Goal: Information Seeking & Learning: Compare options

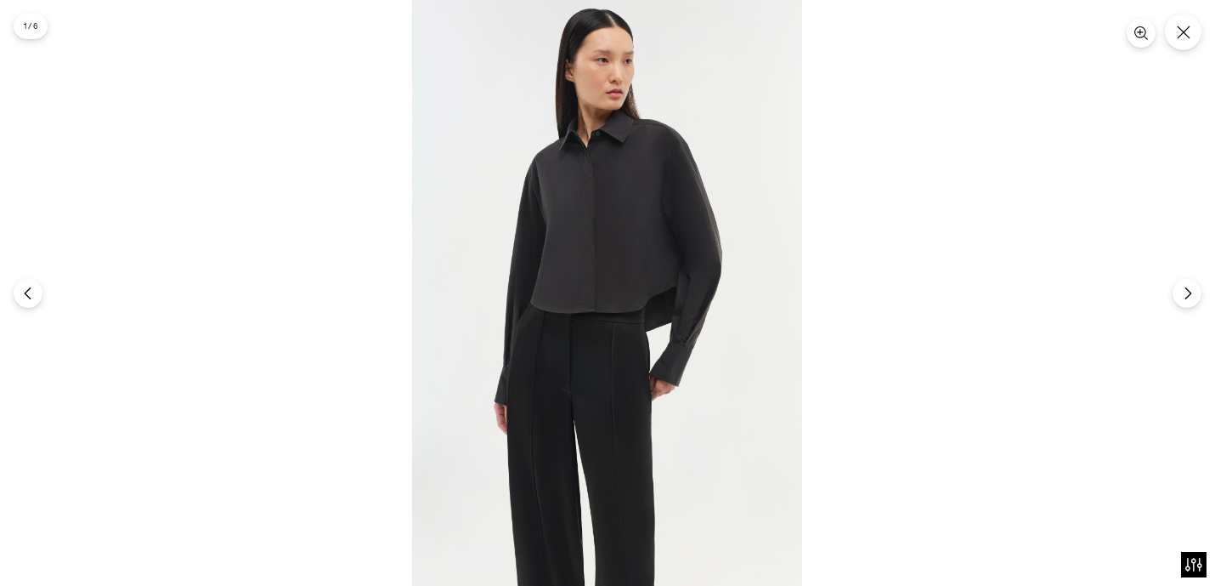
click at [568, 237] on img at bounding box center [607, 293] width 390 height 586
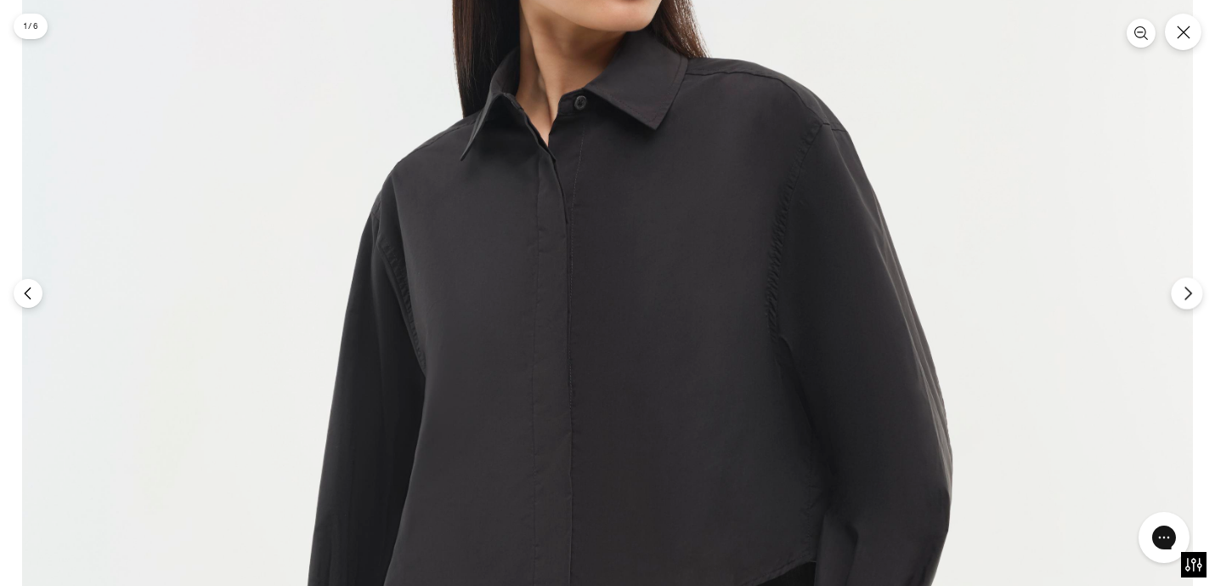
click at [1186, 300] on button "Next" at bounding box center [1186, 292] width 31 height 31
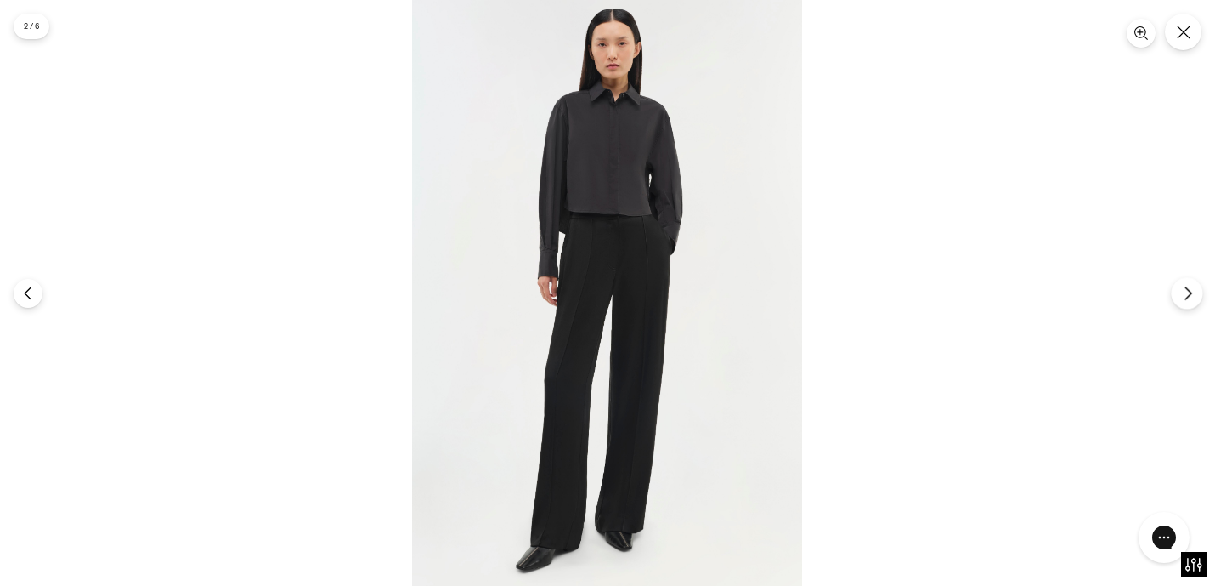
click at [1186, 301] on button "Next" at bounding box center [1186, 292] width 31 height 31
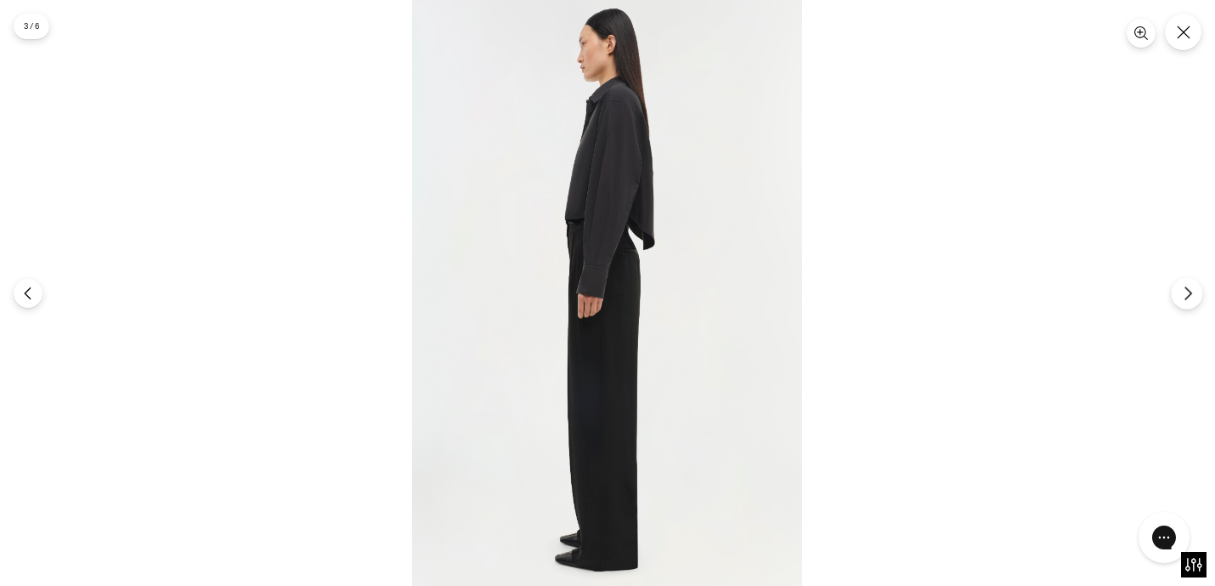
click at [1186, 302] on button "Next" at bounding box center [1186, 292] width 31 height 31
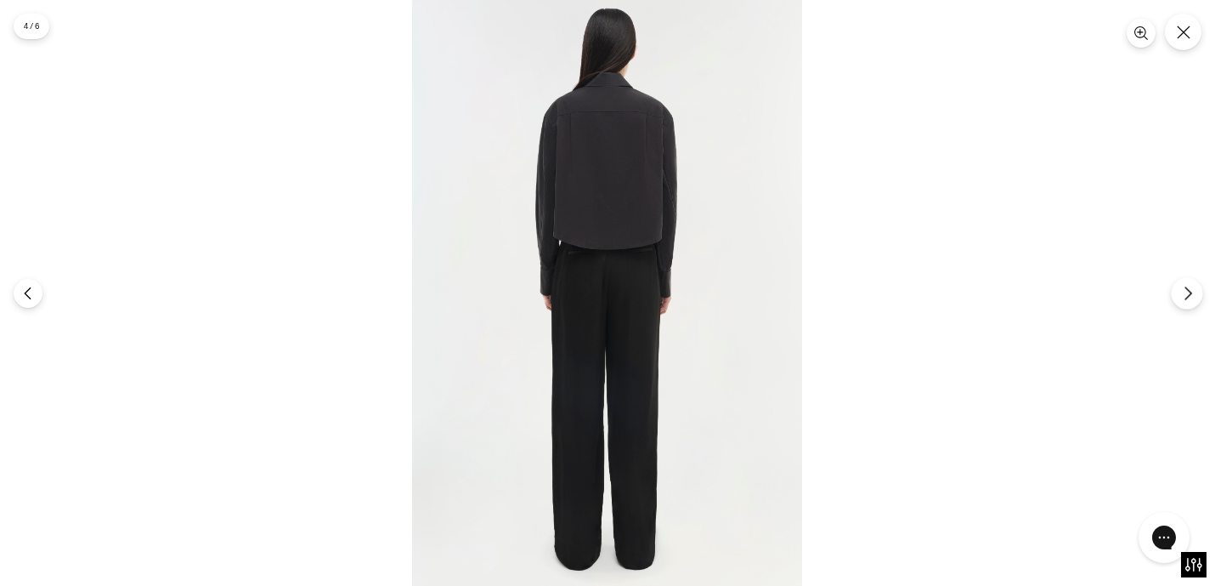
click at [1186, 303] on button "Next" at bounding box center [1186, 292] width 31 height 31
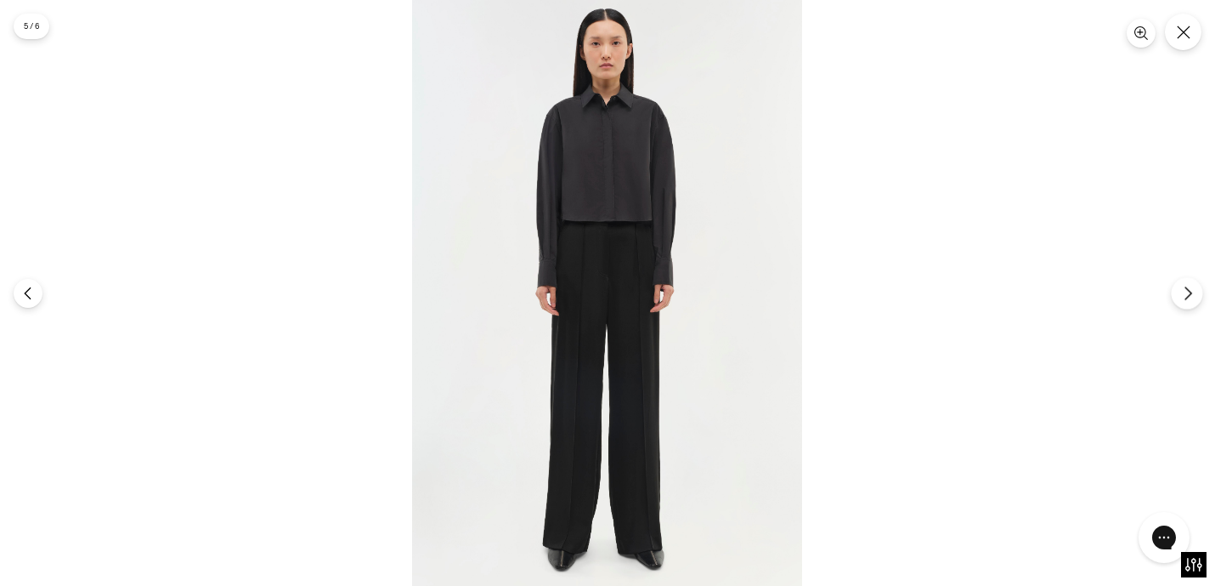
click at [1186, 303] on button "Next" at bounding box center [1186, 292] width 31 height 31
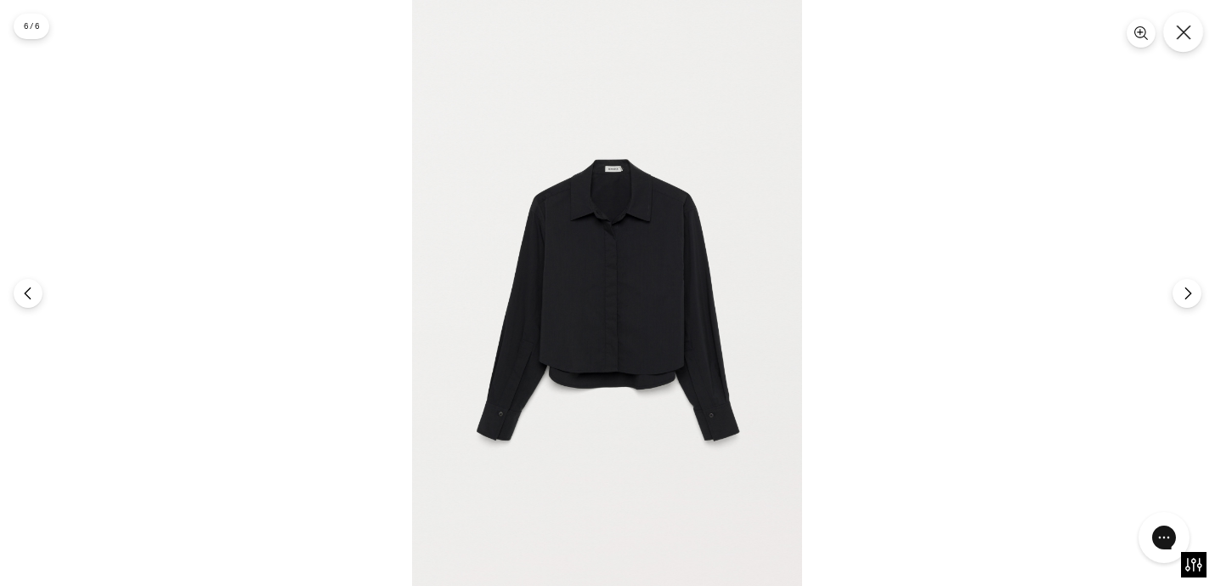
click at [1177, 41] on button "Close" at bounding box center [1184, 32] width 40 height 40
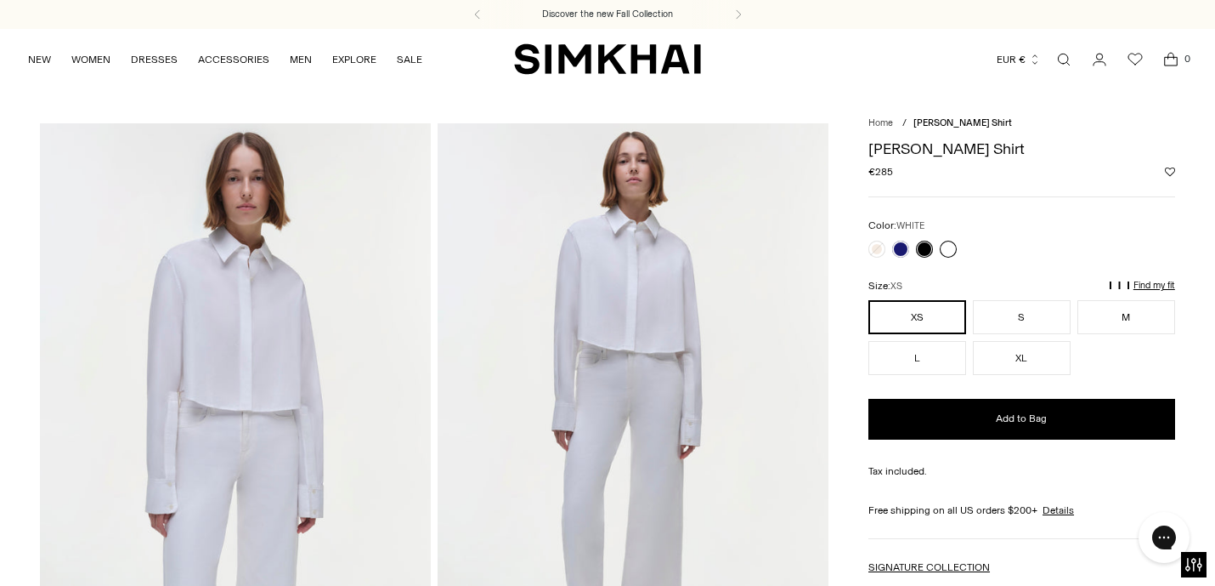
click at [944, 251] on link at bounding box center [948, 249] width 17 height 17
click at [415, 321] on img at bounding box center [235, 416] width 391 height 586
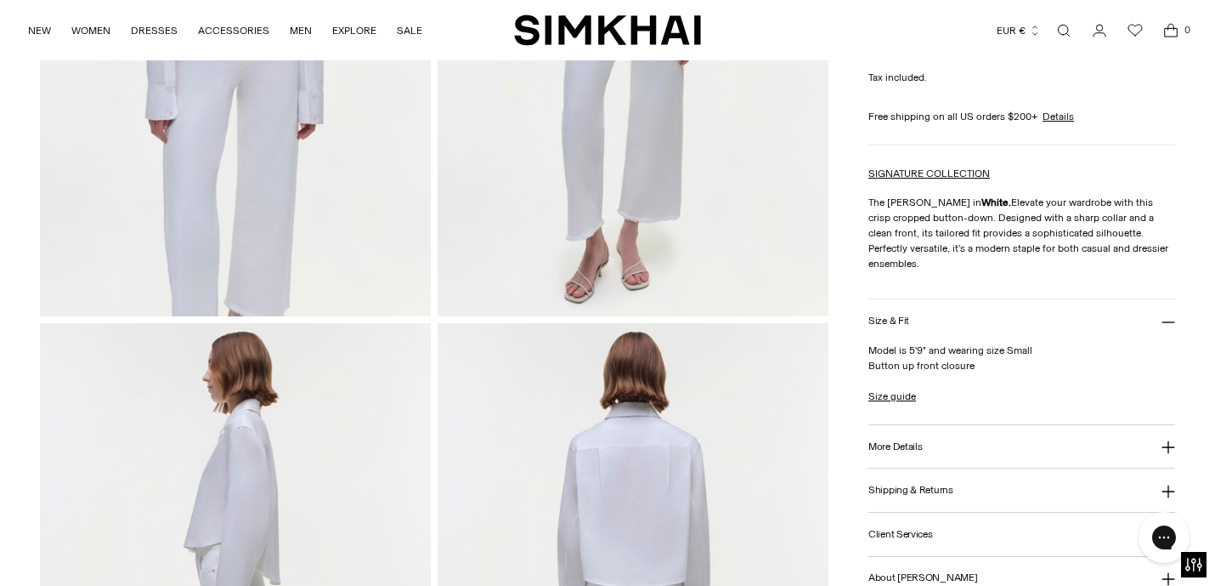
scroll to position [739, 0]
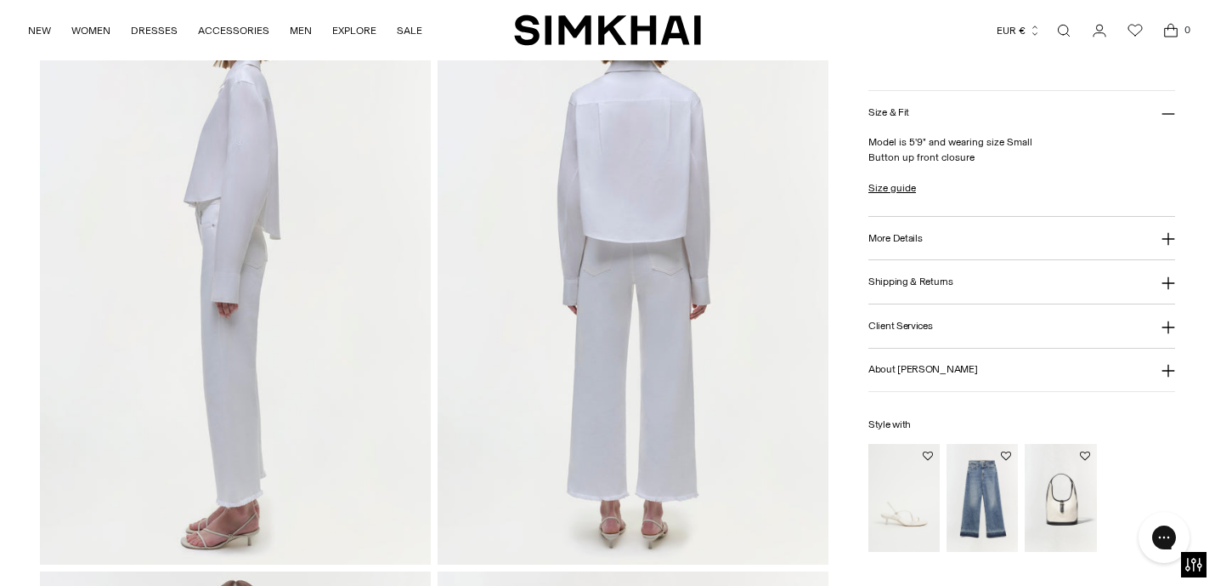
click at [339, 232] on img at bounding box center [235, 271] width 391 height 586
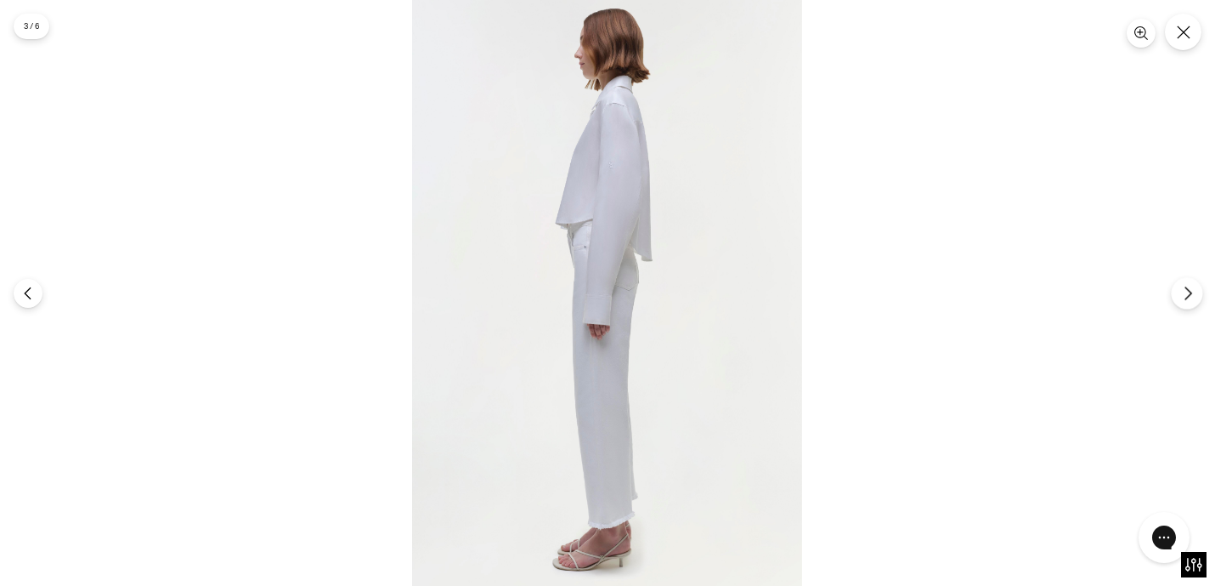
click at [1179, 291] on button "Next" at bounding box center [1186, 292] width 31 height 31
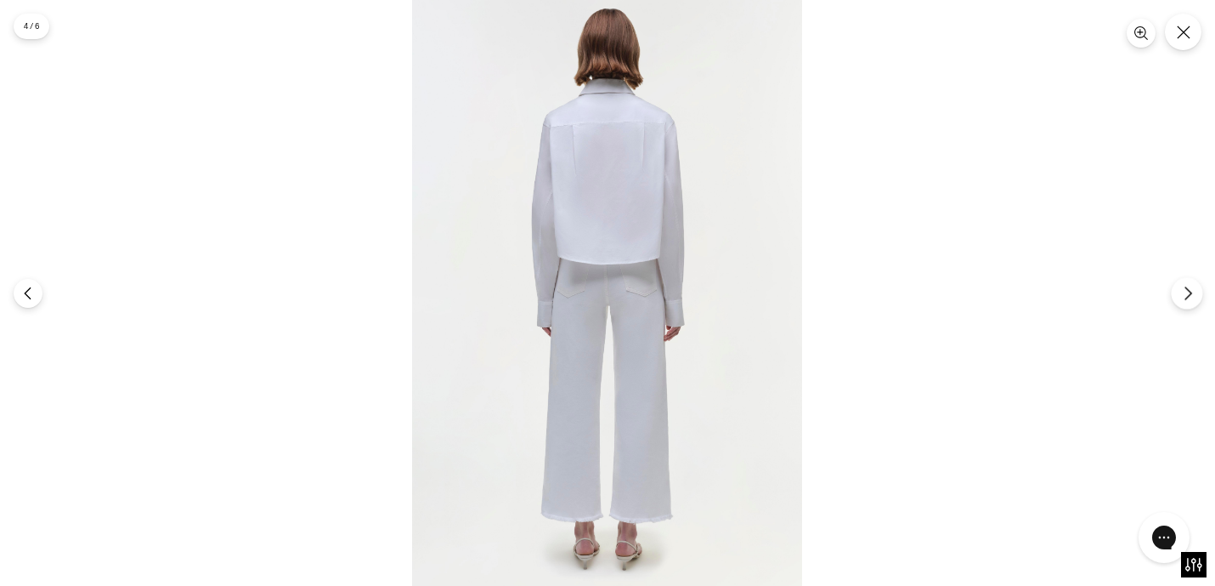
click at [1180, 292] on button "Next" at bounding box center [1186, 292] width 31 height 31
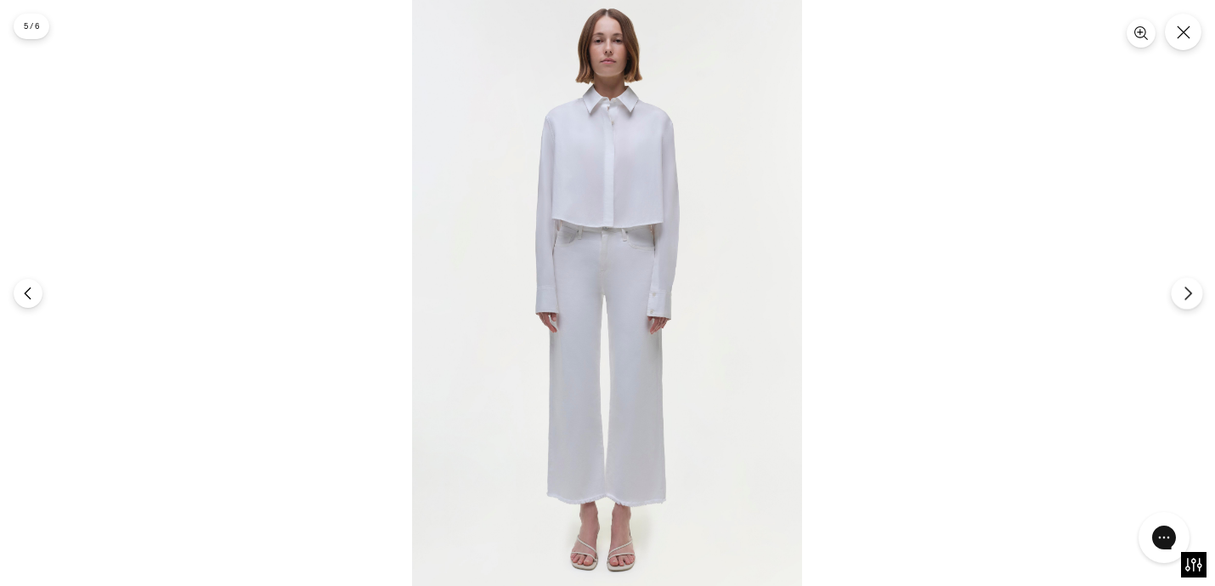
click at [1181, 293] on icon "Next" at bounding box center [1188, 293] width 15 height 15
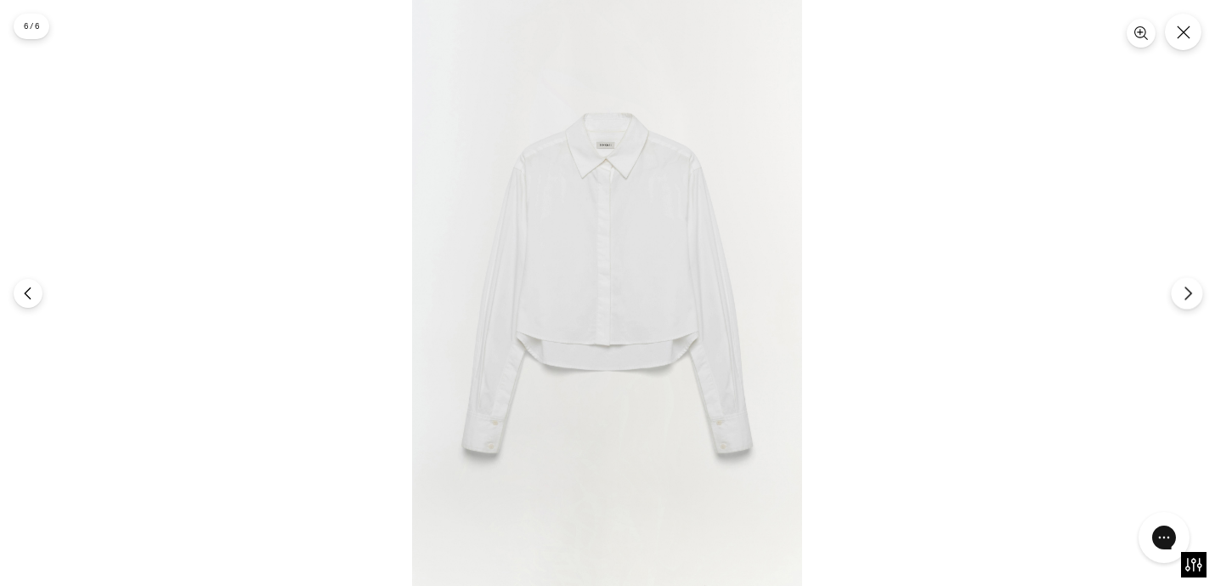
click at [1181, 293] on icon "Next" at bounding box center [1188, 293] width 15 height 15
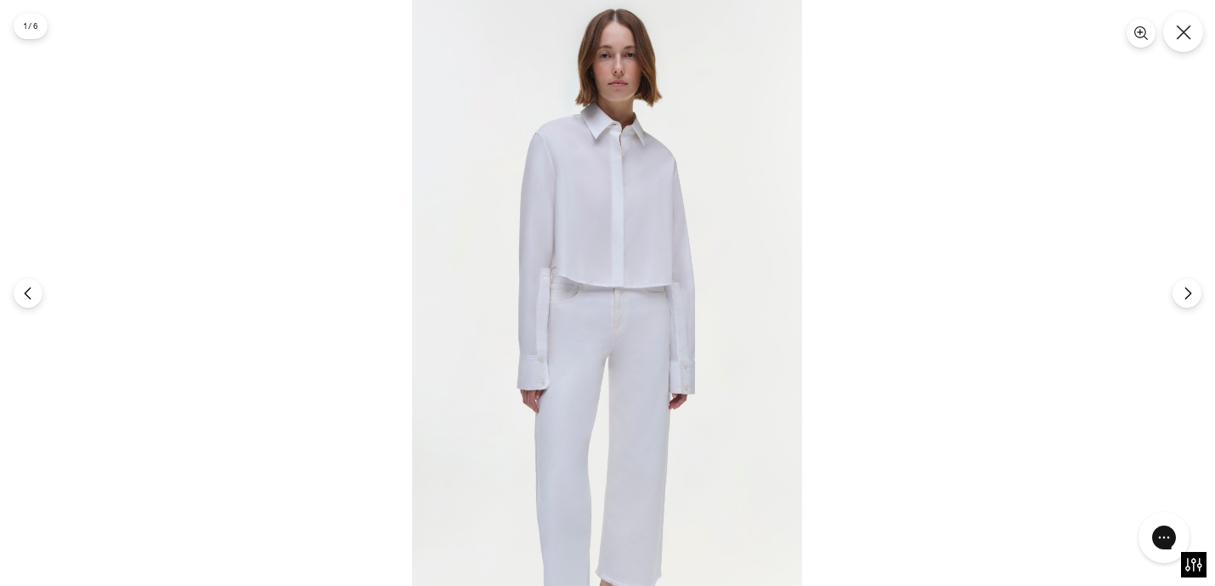
click at [1183, 37] on icon "Close" at bounding box center [1183, 32] width 15 height 15
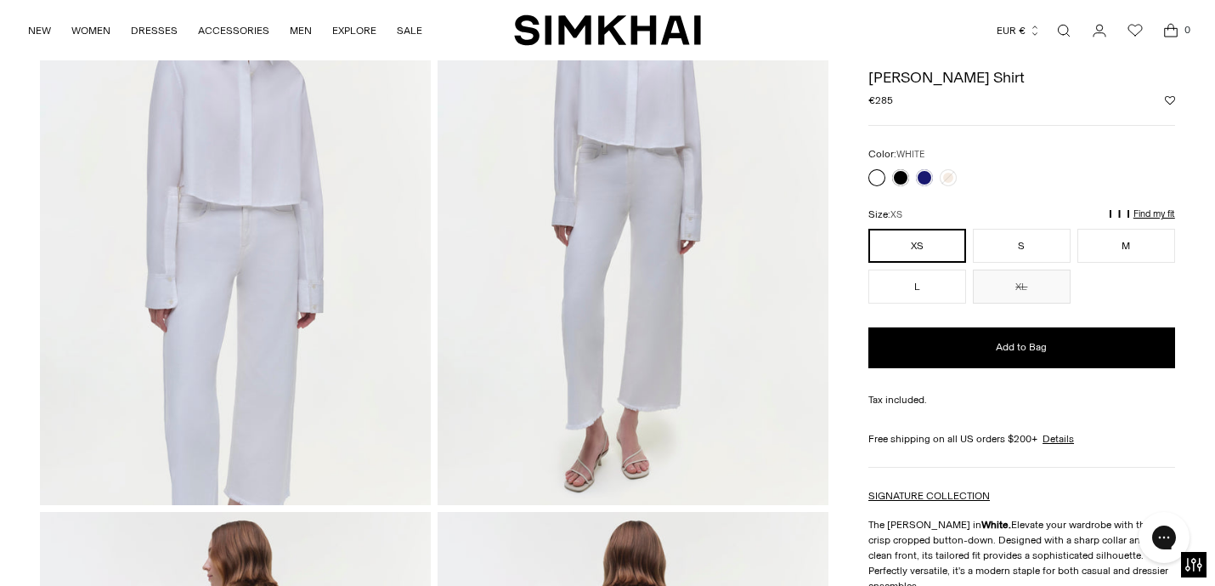
scroll to position [15, 0]
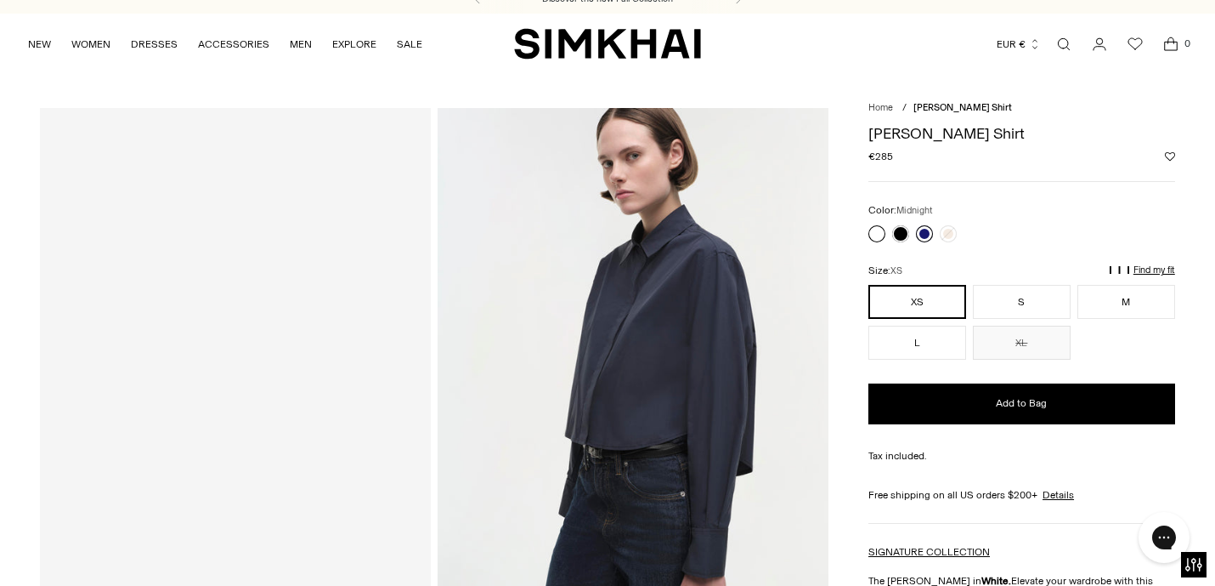
click at [924, 232] on link at bounding box center [924, 233] width 17 height 17
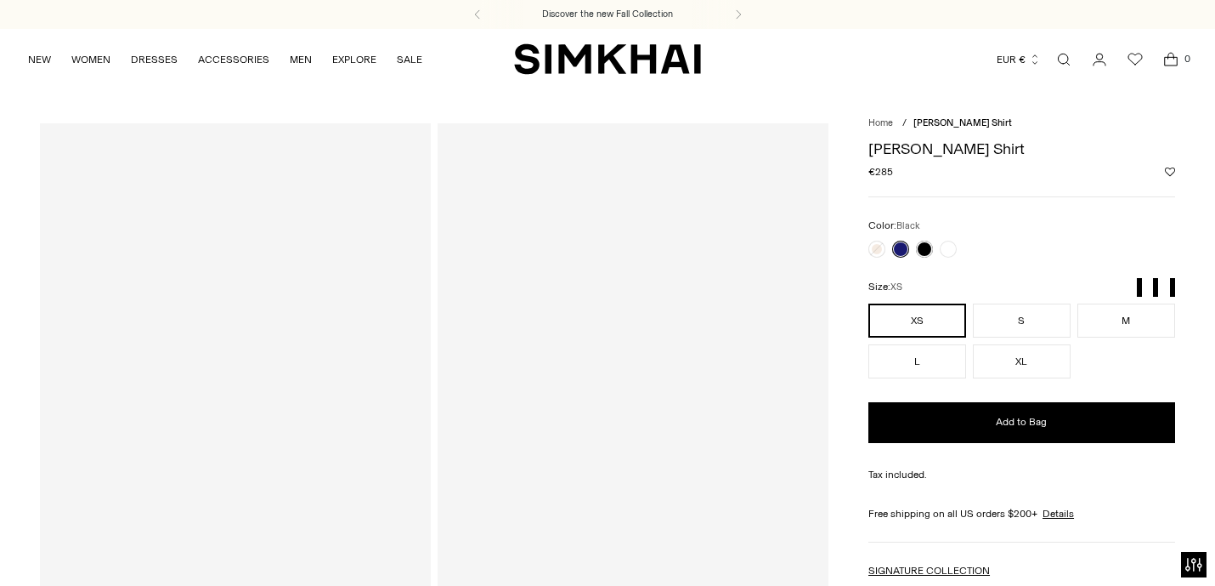
click at [410, 291] on div at bounding box center [235, 416] width 391 height 586
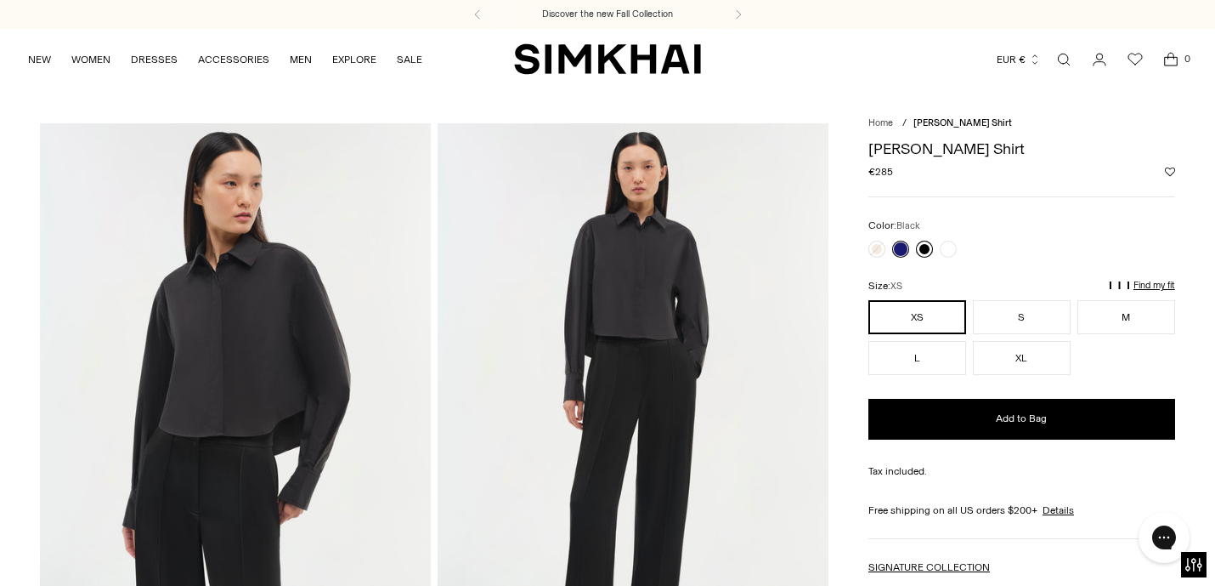
click at [920, 251] on link at bounding box center [924, 249] width 17 height 17
click at [701, 338] on img at bounding box center [633, 416] width 391 height 586
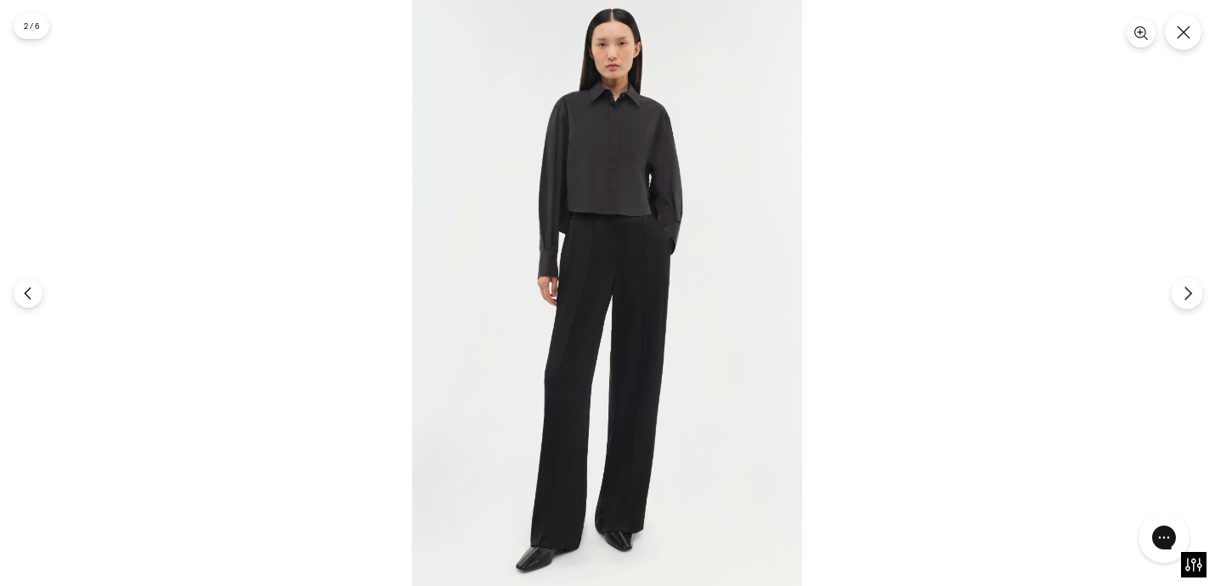
click at [1185, 295] on icon "Next" at bounding box center [1188, 293] width 15 height 15
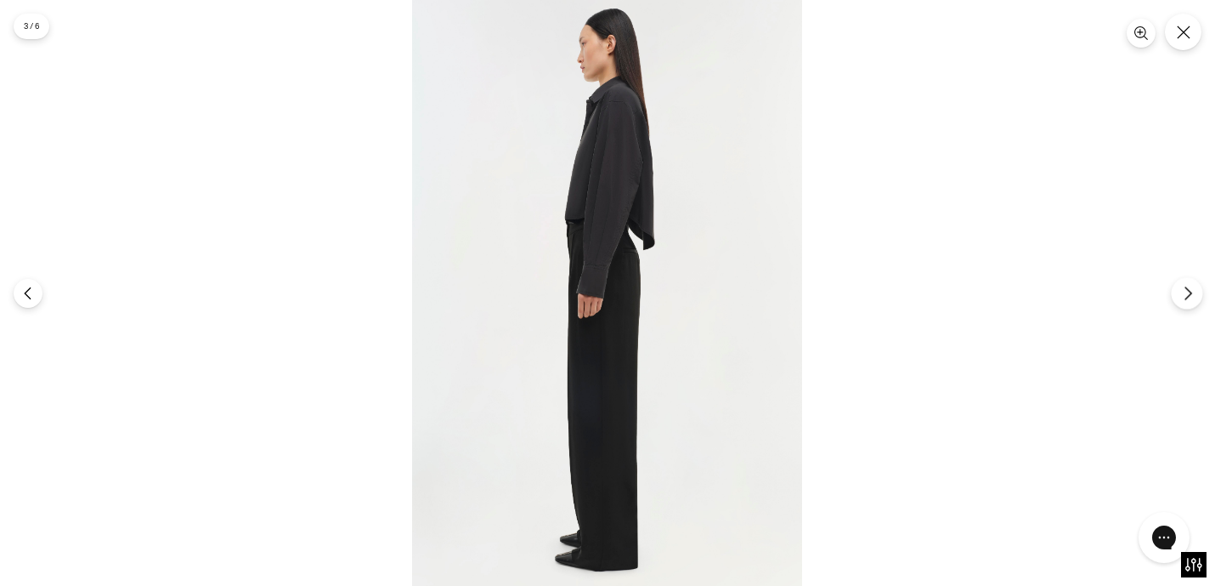
click at [1185, 294] on icon "Next" at bounding box center [1188, 293] width 15 height 15
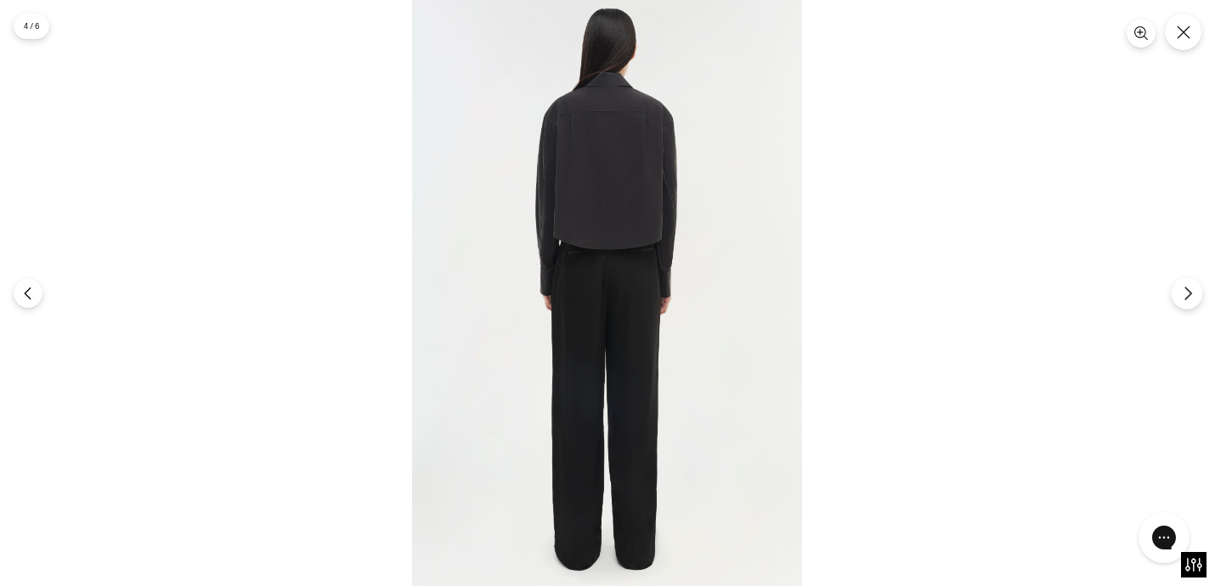
click at [1185, 295] on icon "Next" at bounding box center [1188, 293] width 15 height 15
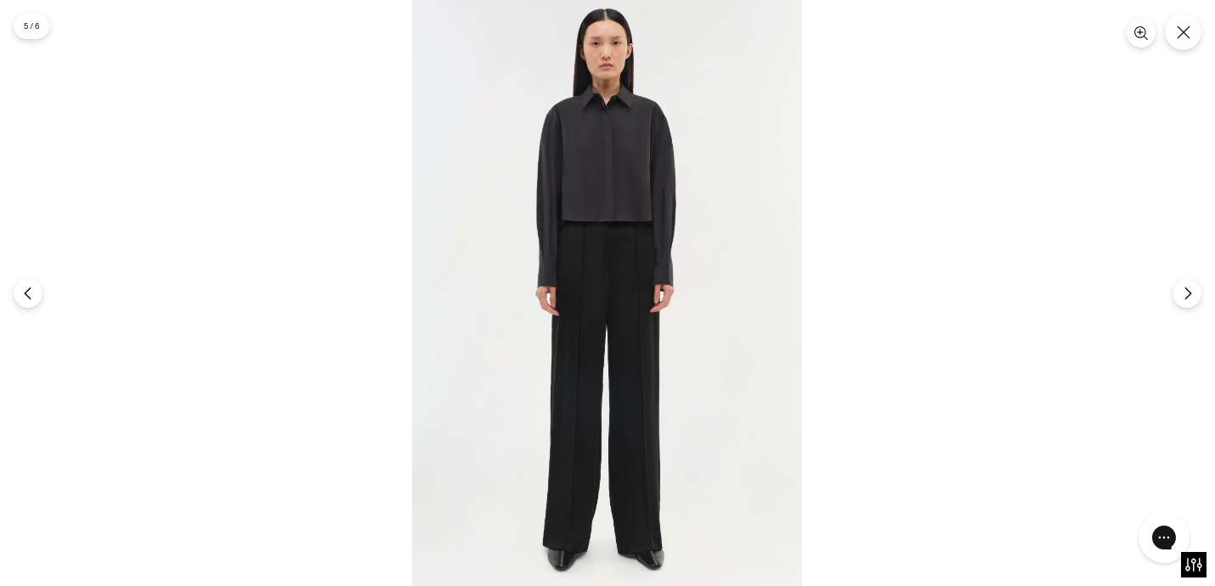
click at [698, 184] on img at bounding box center [607, 293] width 390 height 586
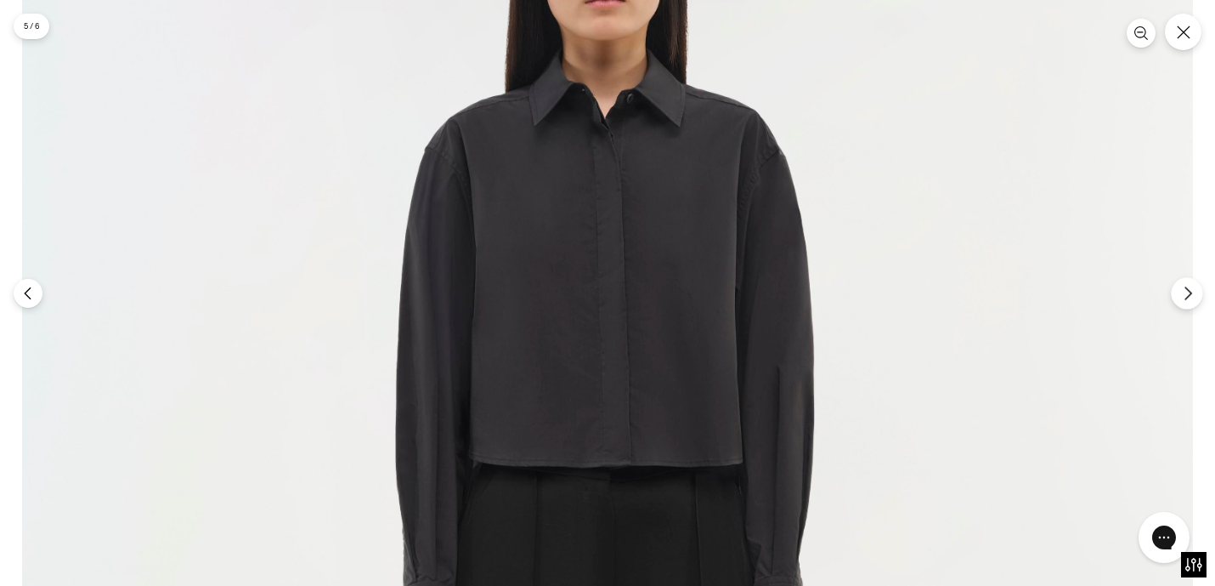
click at [1182, 302] on button "Next" at bounding box center [1186, 292] width 31 height 31
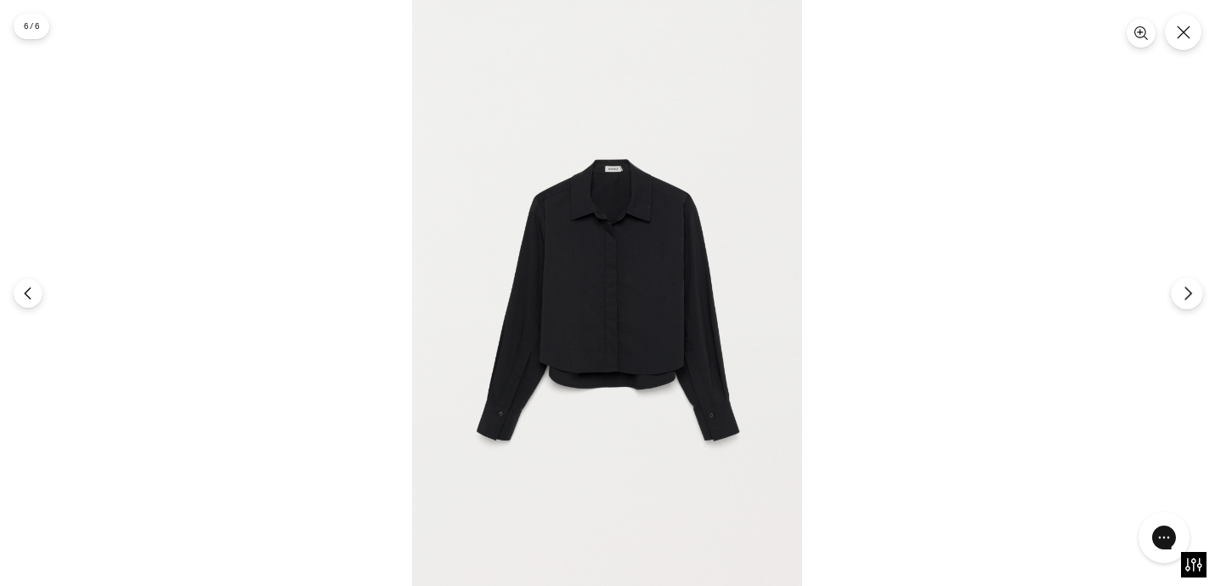
click at [1182, 303] on button "Next" at bounding box center [1186, 292] width 31 height 31
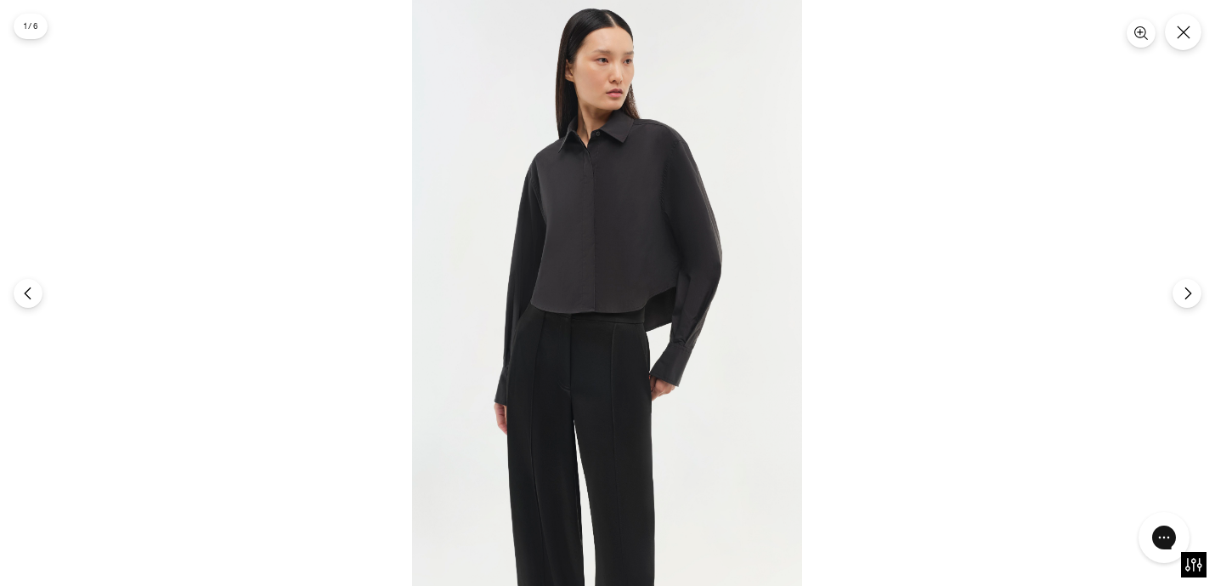
click at [629, 183] on img at bounding box center [607, 293] width 390 height 586
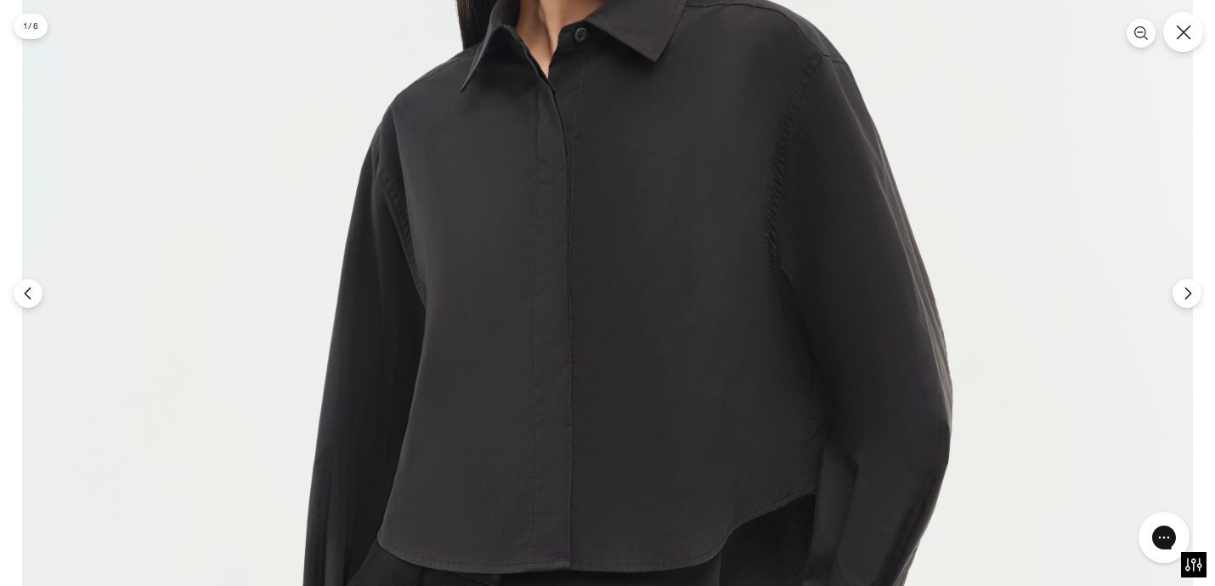
click at [1183, 36] on icon "Close" at bounding box center [1183, 32] width 15 height 15
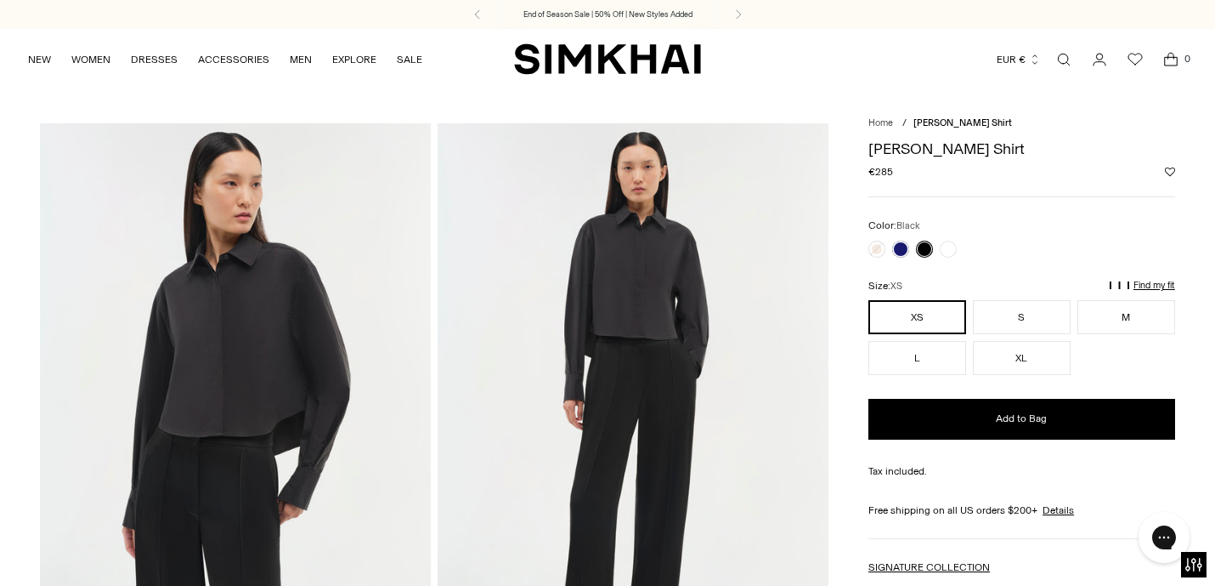
click at [958, 244] on div at bounding box center [912, 249] width 95 height 24
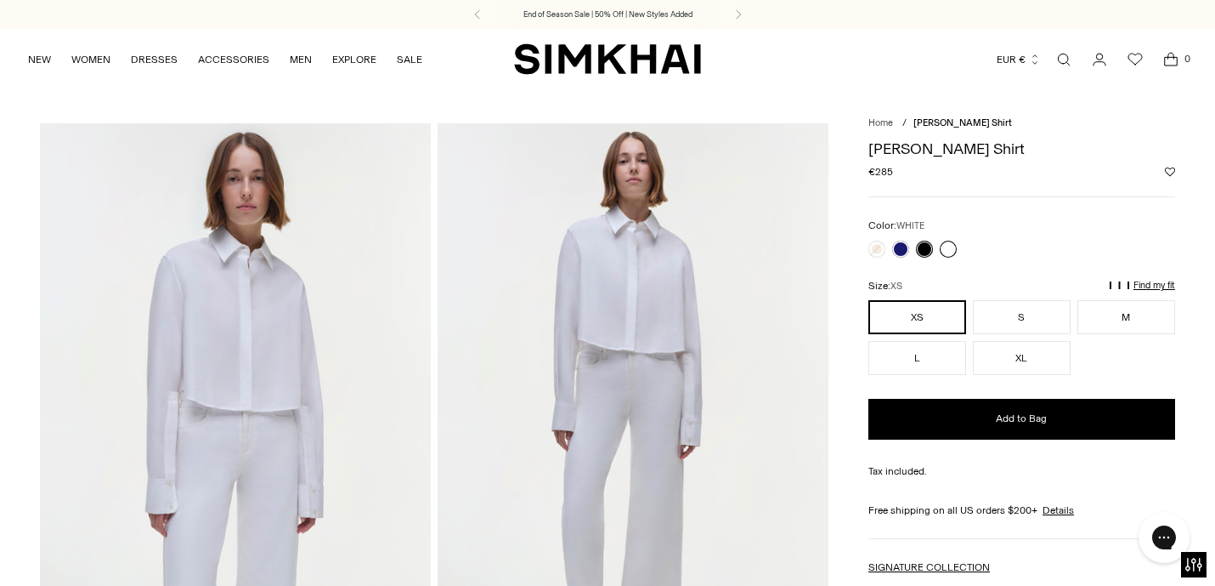
click at [955, 248] on link at bounding box center [948, 249] width 17 height 17
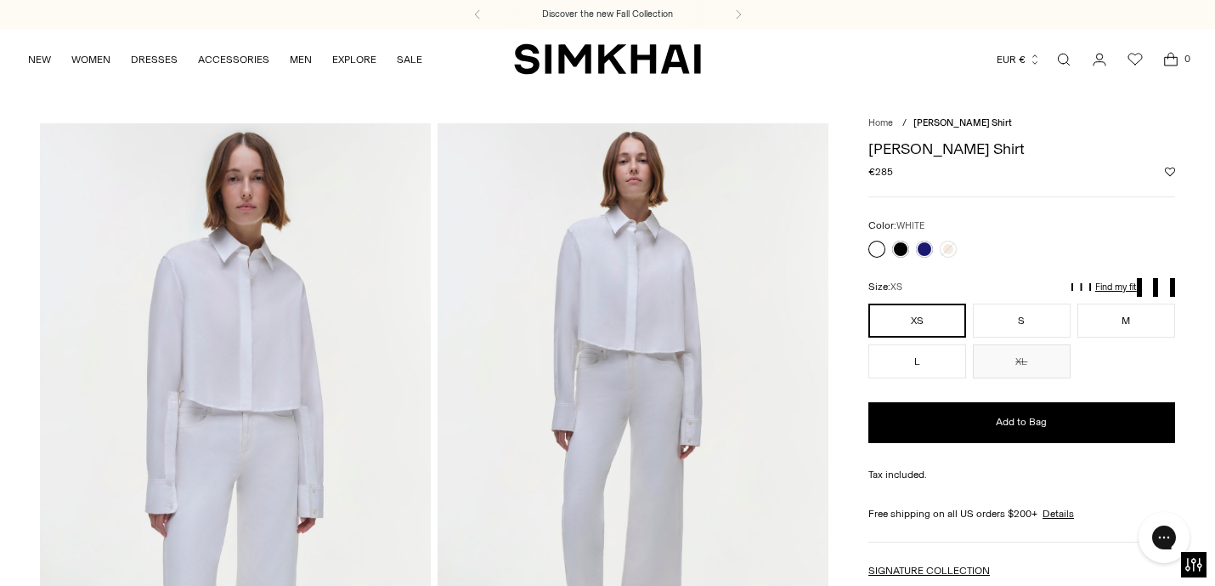
click at [540, 292] on img at bounding box center [633, 416] width 391 height 586
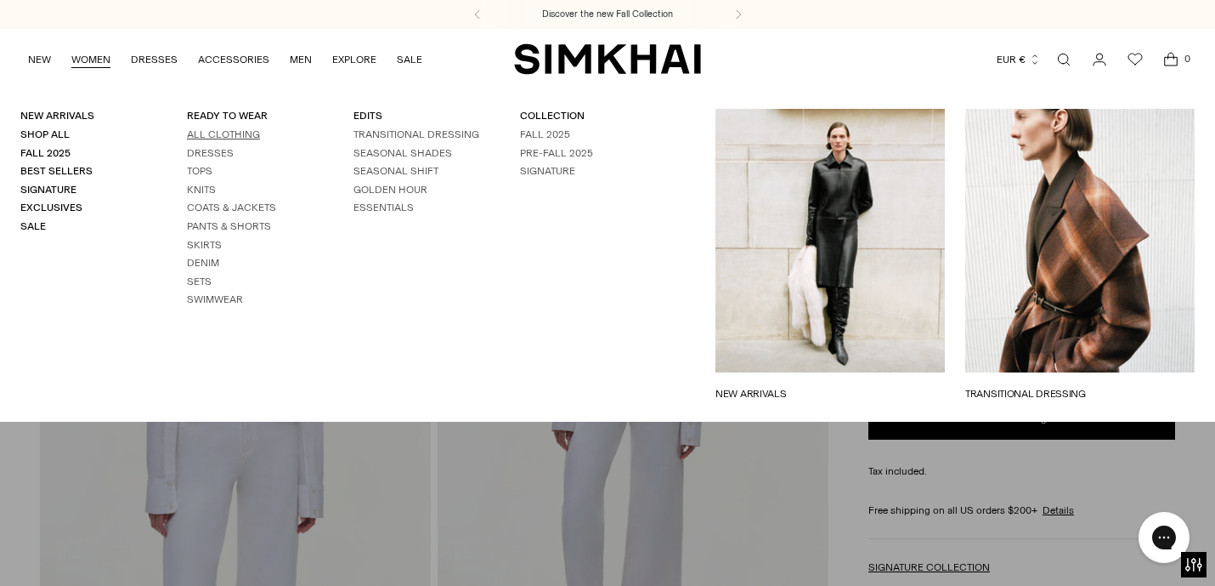
click at [236, 136] on link "All Clothing" at bounding box center [223, 134] width 73 height 12
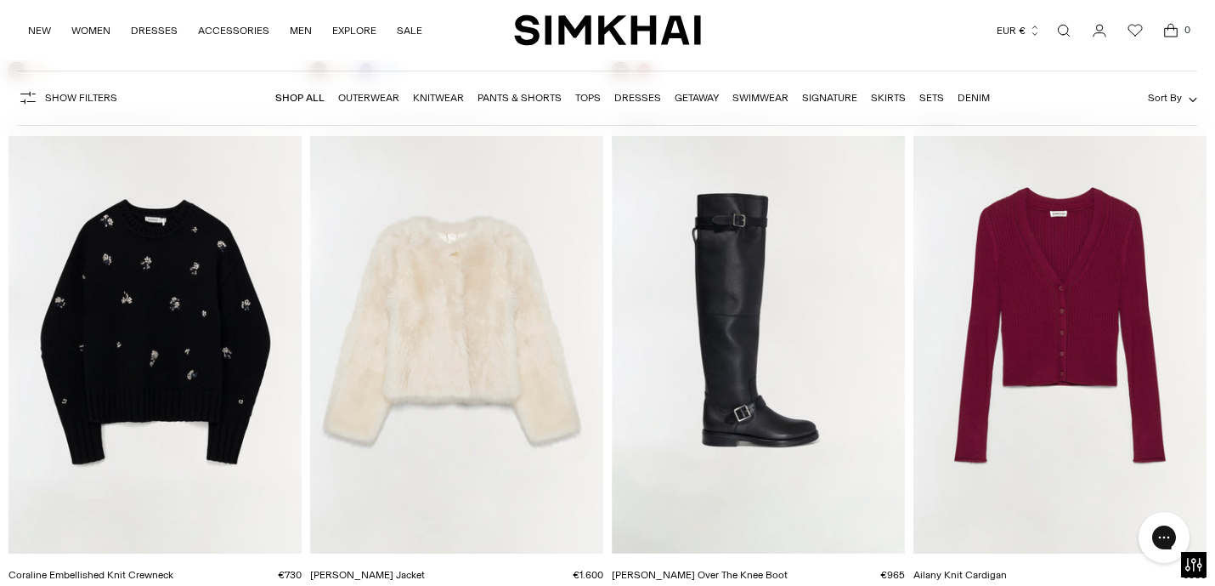
scroll to position [3825, 0]
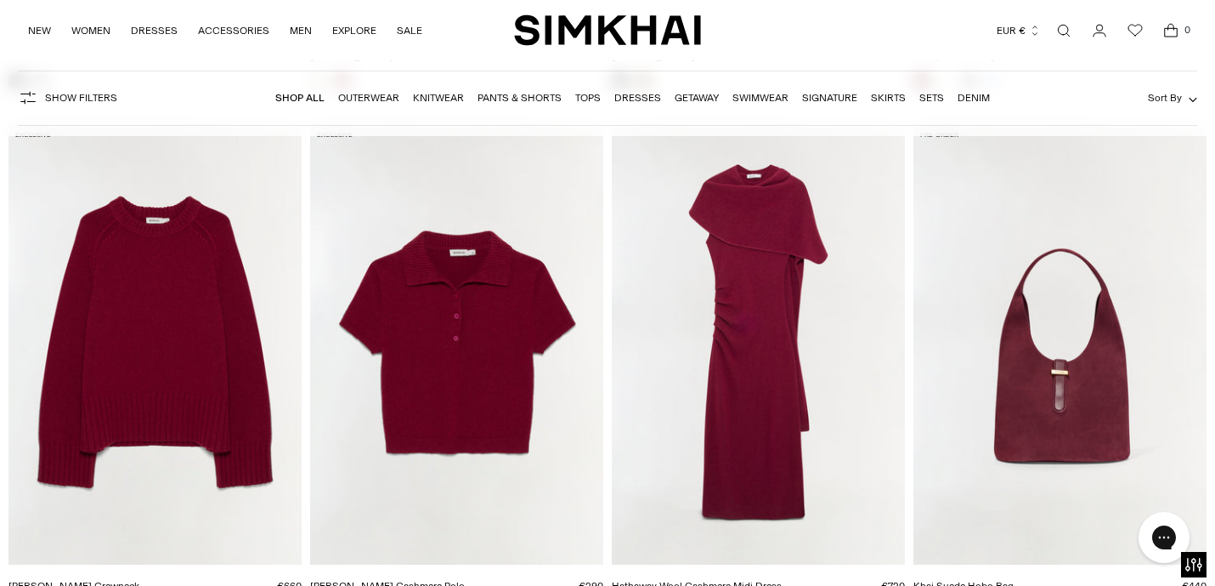
click at [0, 0] on img "Twila Cashmere Polo" at bounding box center [0, 0] width 0 height 0
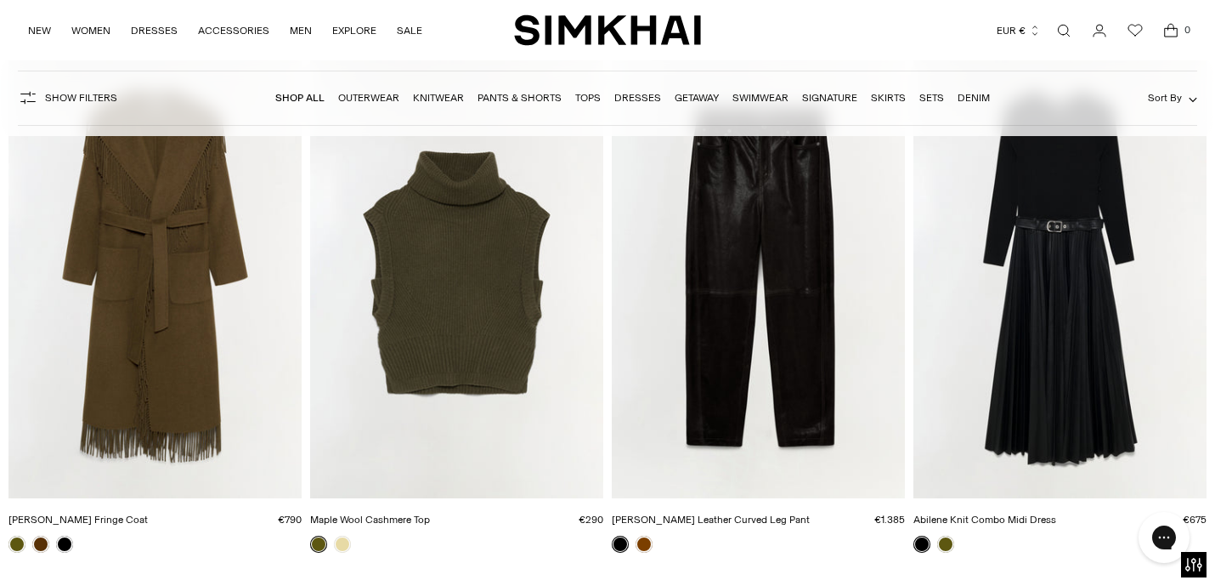
scroll to position [12894, 0]
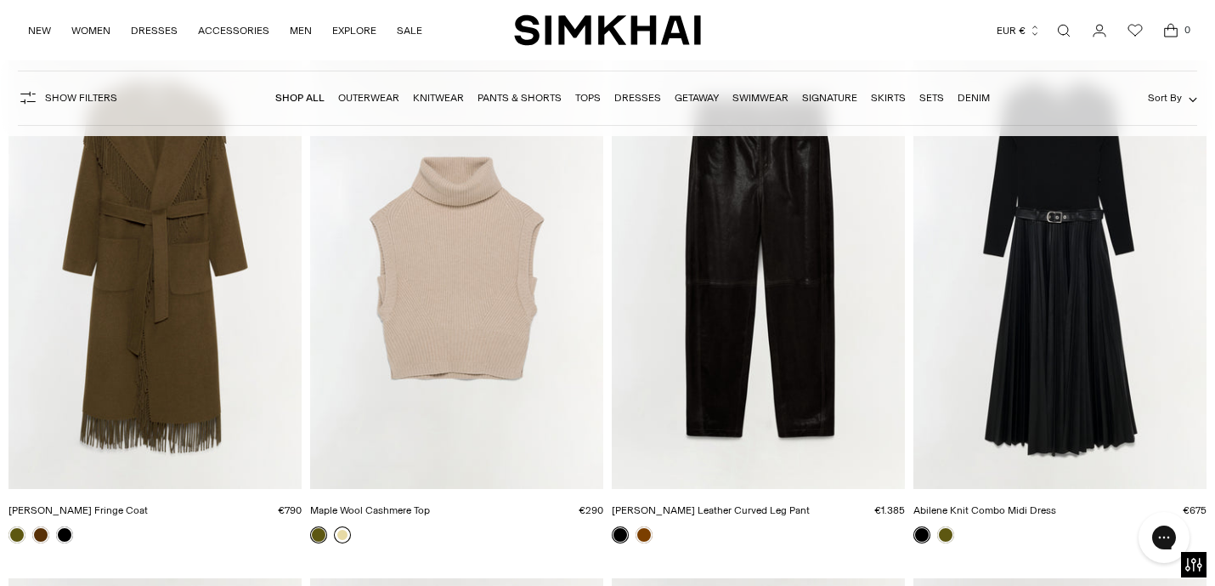
click at [344, 535] on link at bounding box center [342, 534] width 17 height 17
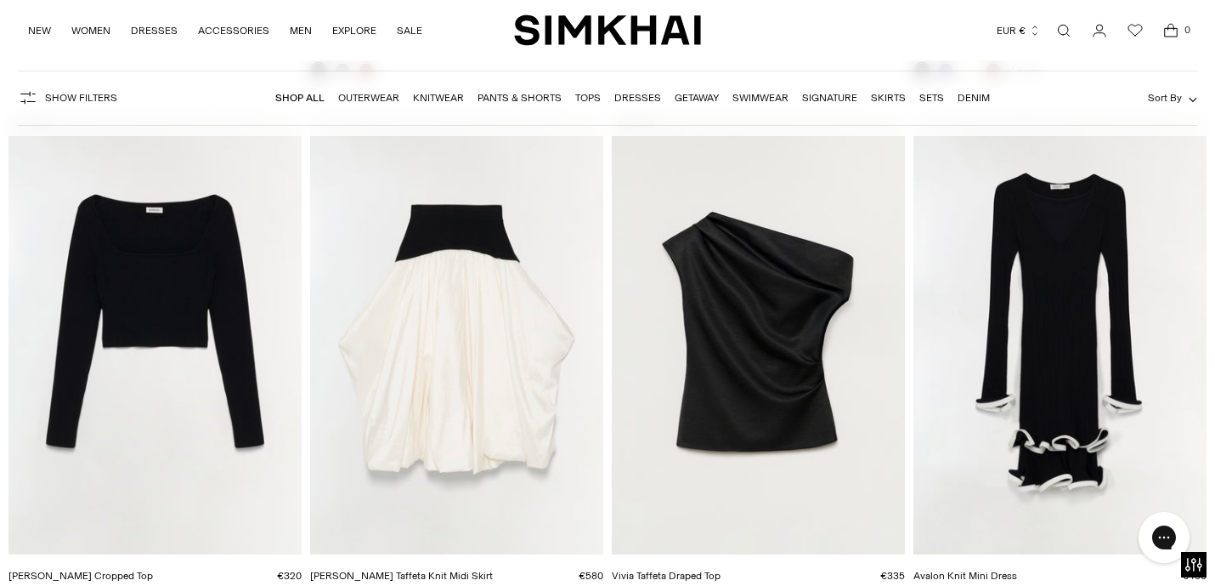
scroll to position [15531, 0]
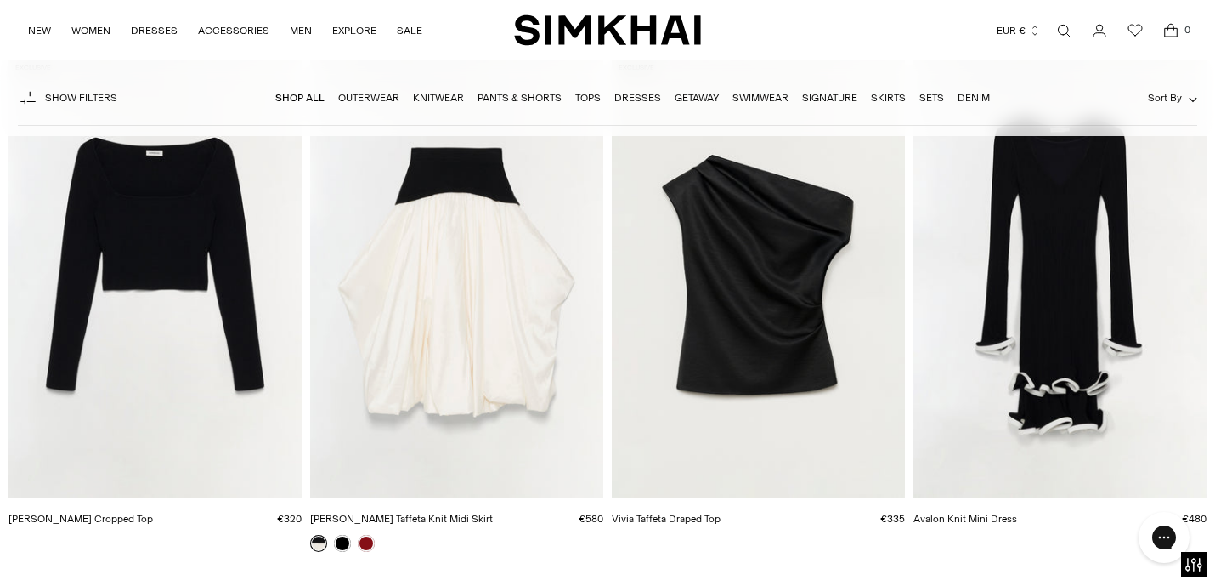
click at [0, 0] on img "Halstin Knit Cropped Top" at bounding box center [0, 0] width 0 height 0
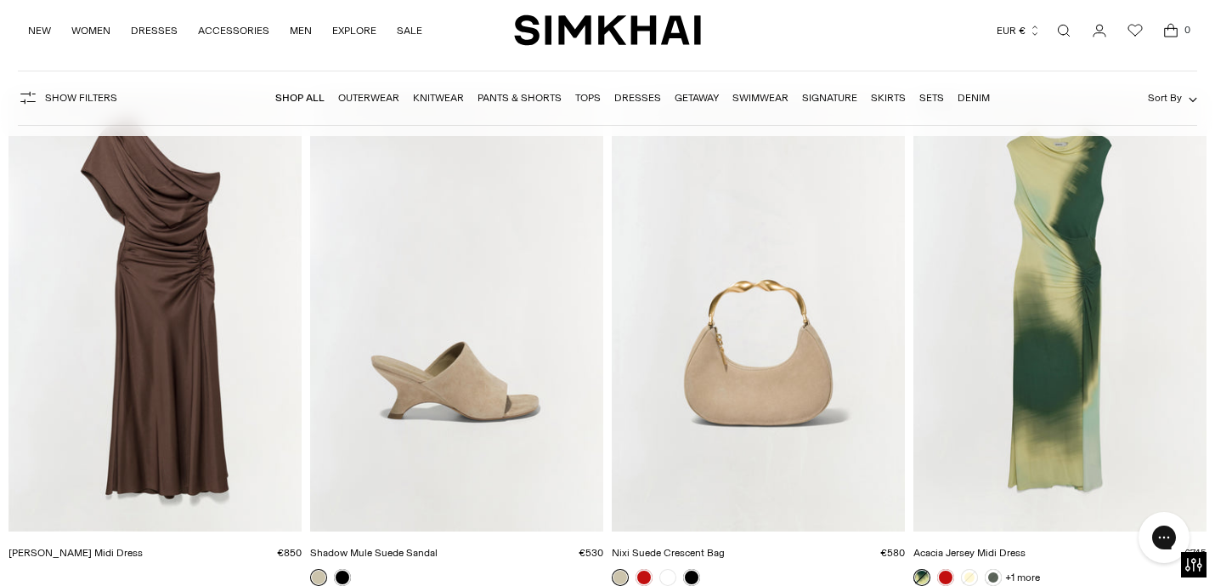
scroll to position [17577, 0]
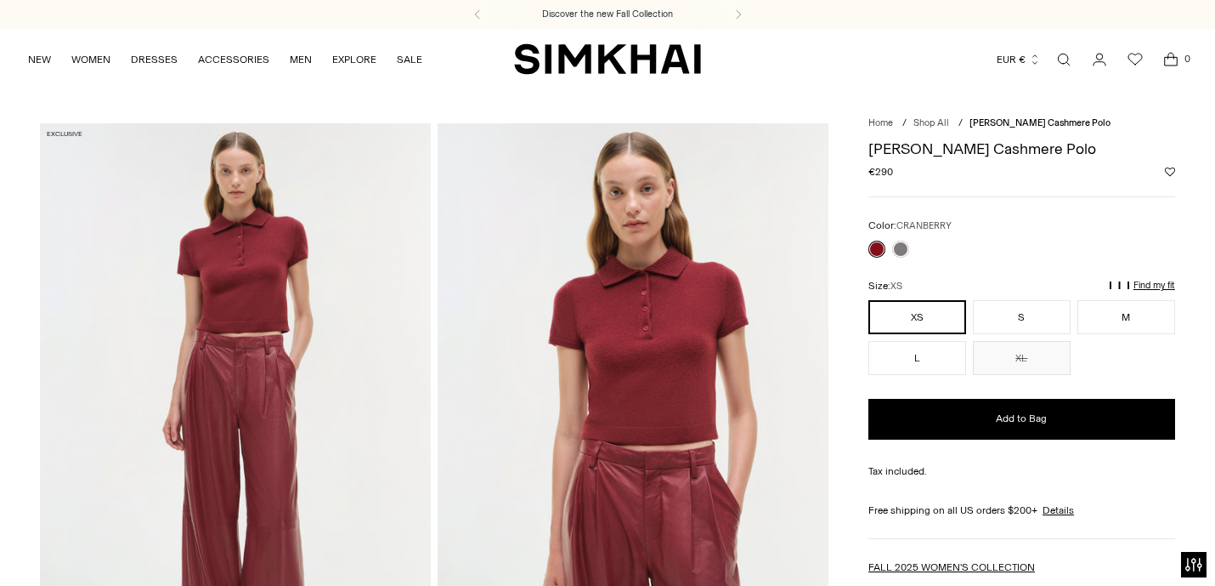
click at [548, 416] on img at bounding box center [633, 416] width 391 height 586
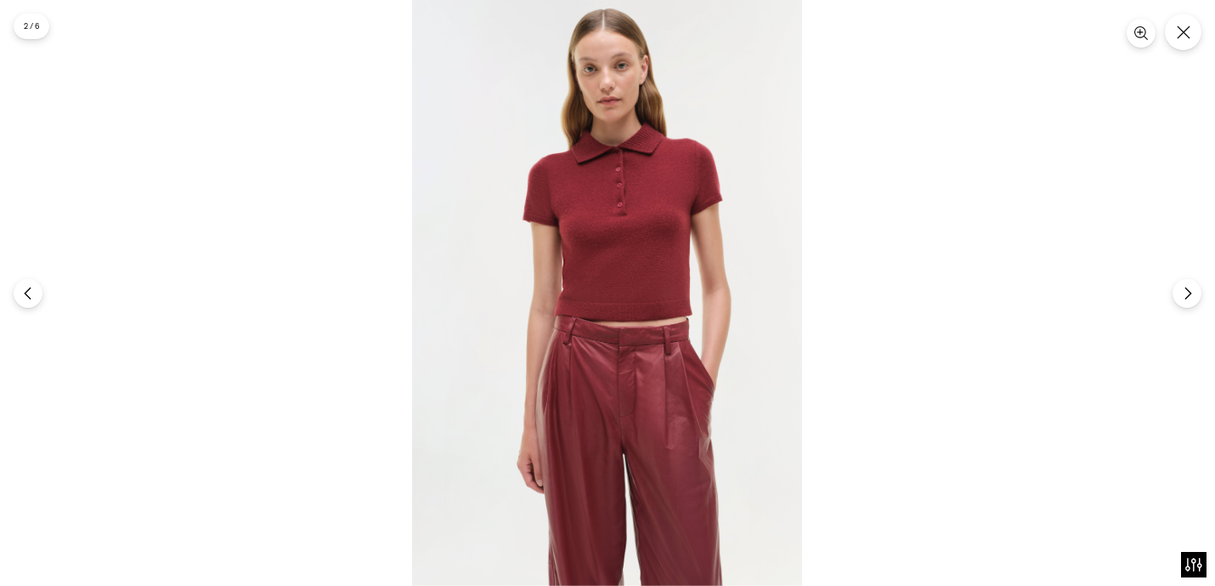
click at [648, 246] on img at bounding box center [607, 293] width 390 height 586
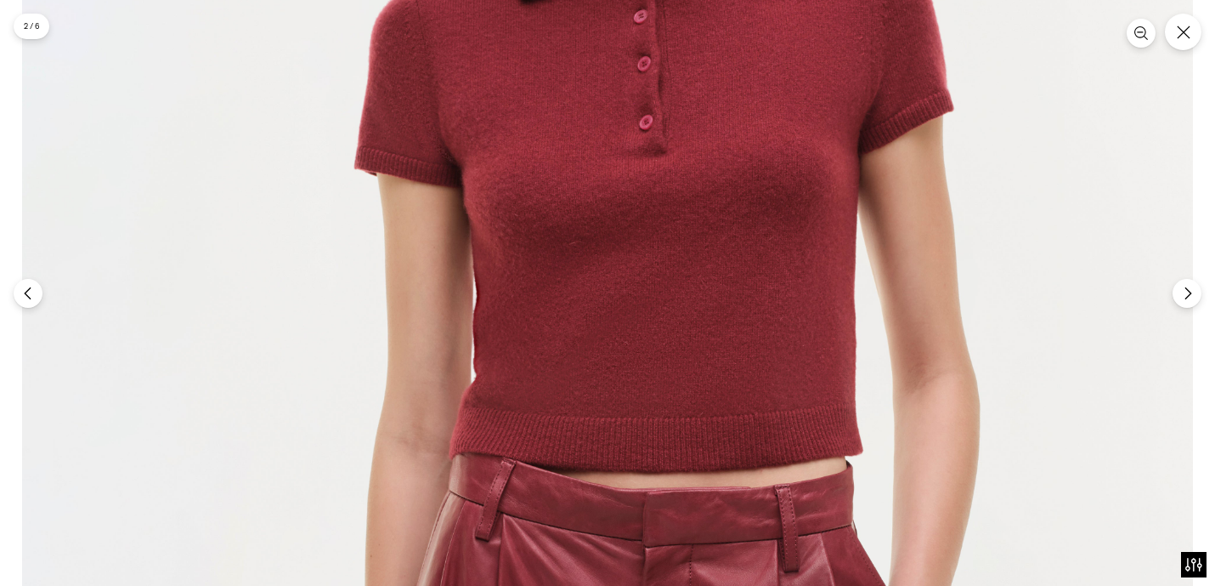
click at [648, 246] on img at bounding box center [607, 387] width 1171 height 1757
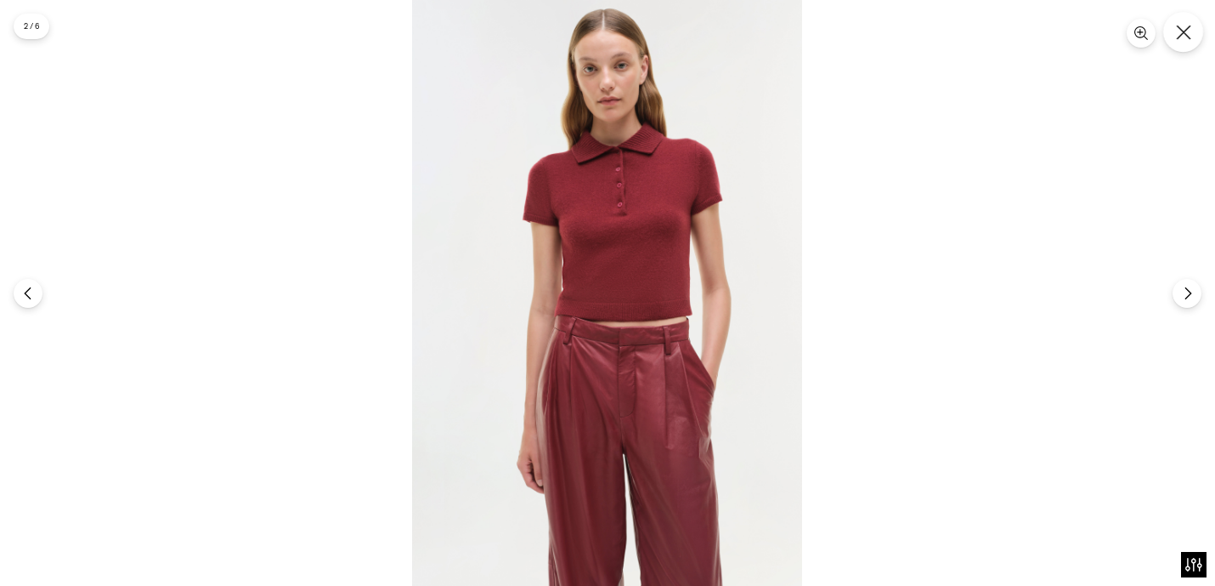
click at [1187, 25] on icon "Close" at bounding box center [1183, 32] width 15 height 15
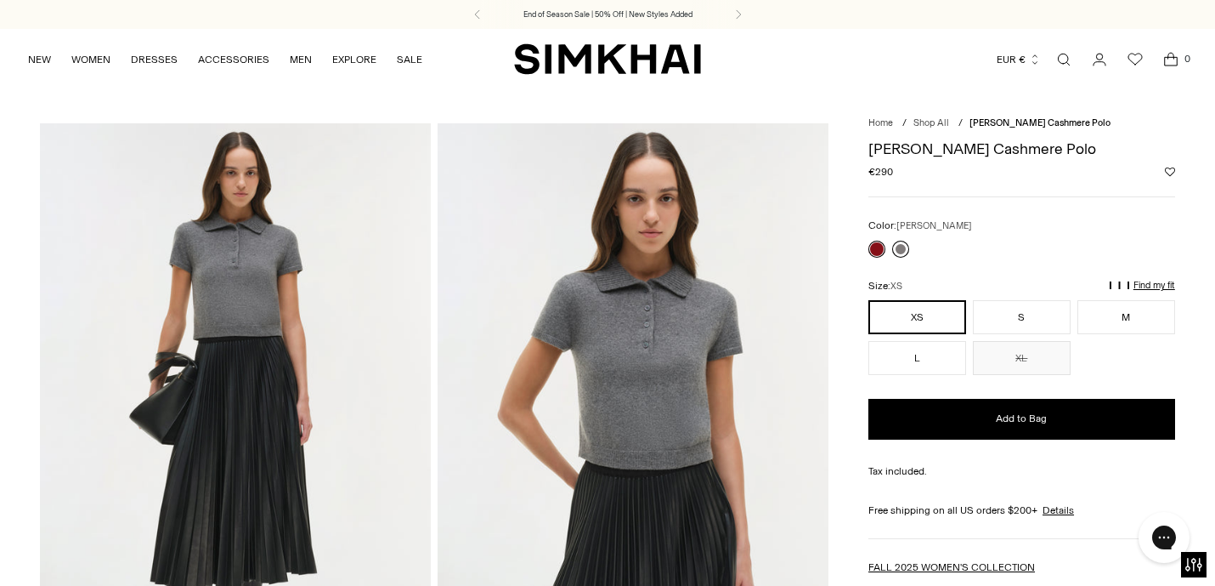
click at [903, 245] on link at bounding box center [900, 249] width 17 height 17
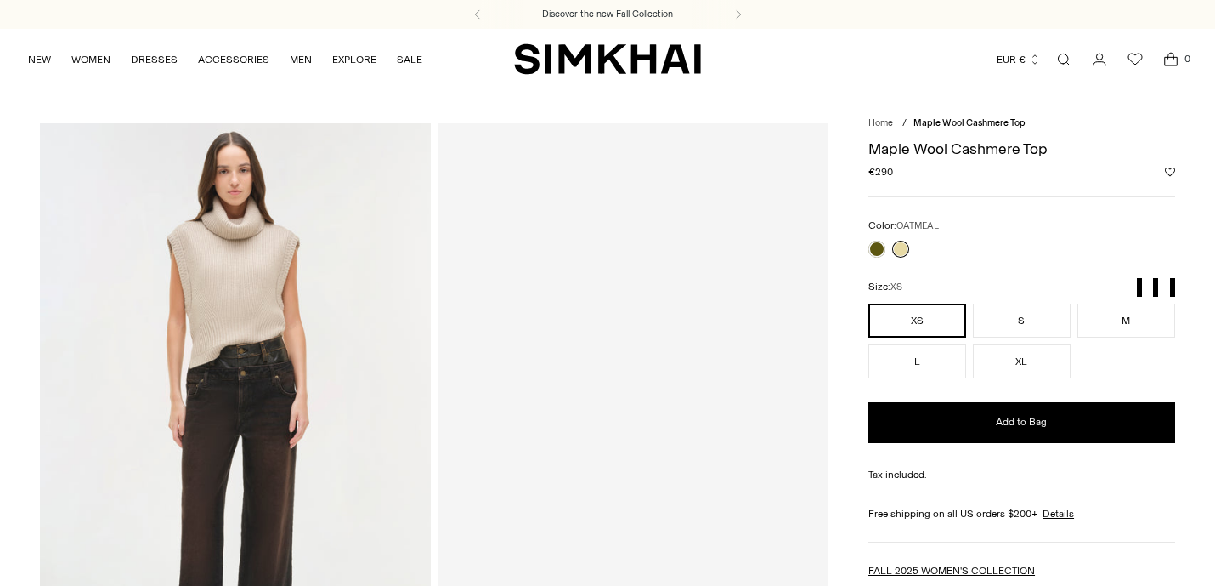
click at [351, 380] on img at bounding box center [235, 416] width 391 height 586
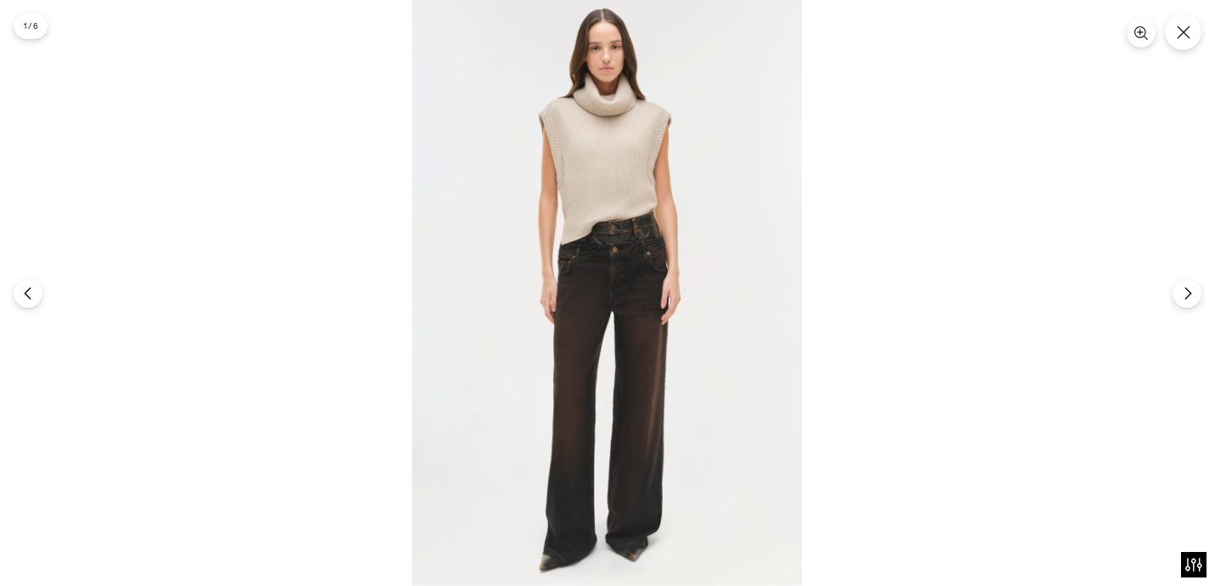
click at [589, 203] on img at bounding box center [607, 293] width 390 height 586
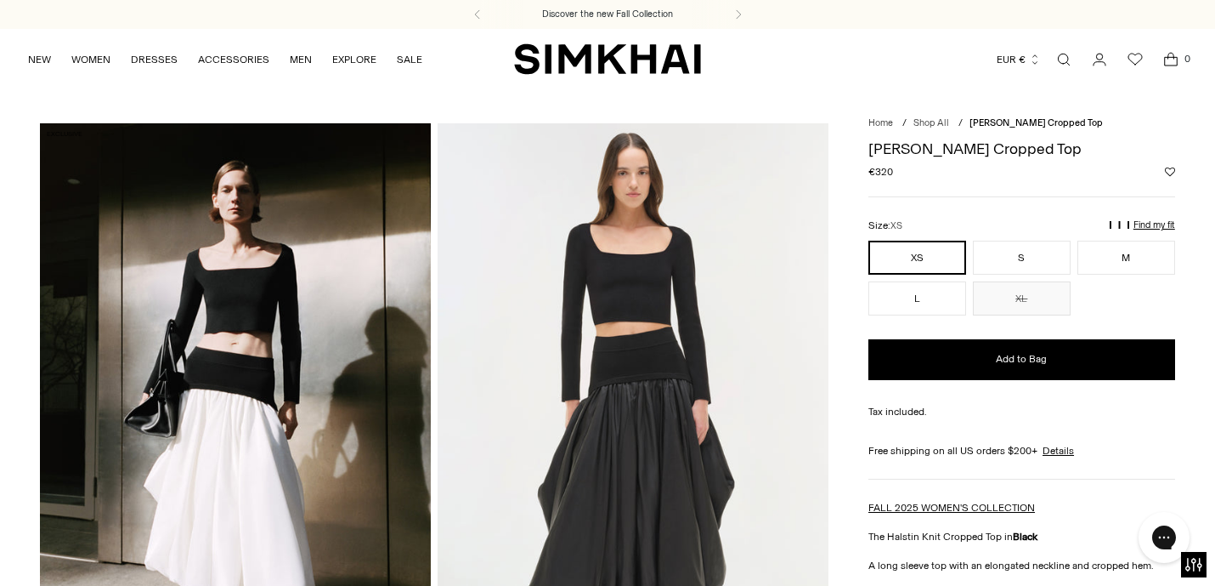
click at [601, 258] on img at bounding box center [633, 416] width 391 height 586
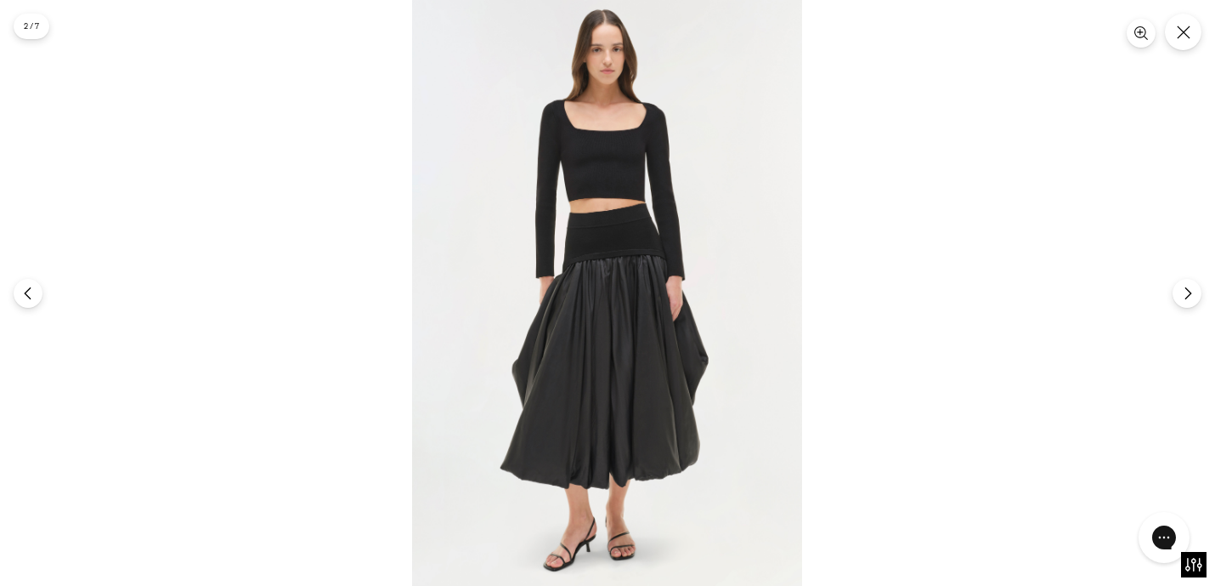
click at [643, 161] on img at bounding box center [607, 293] width 390 height 586
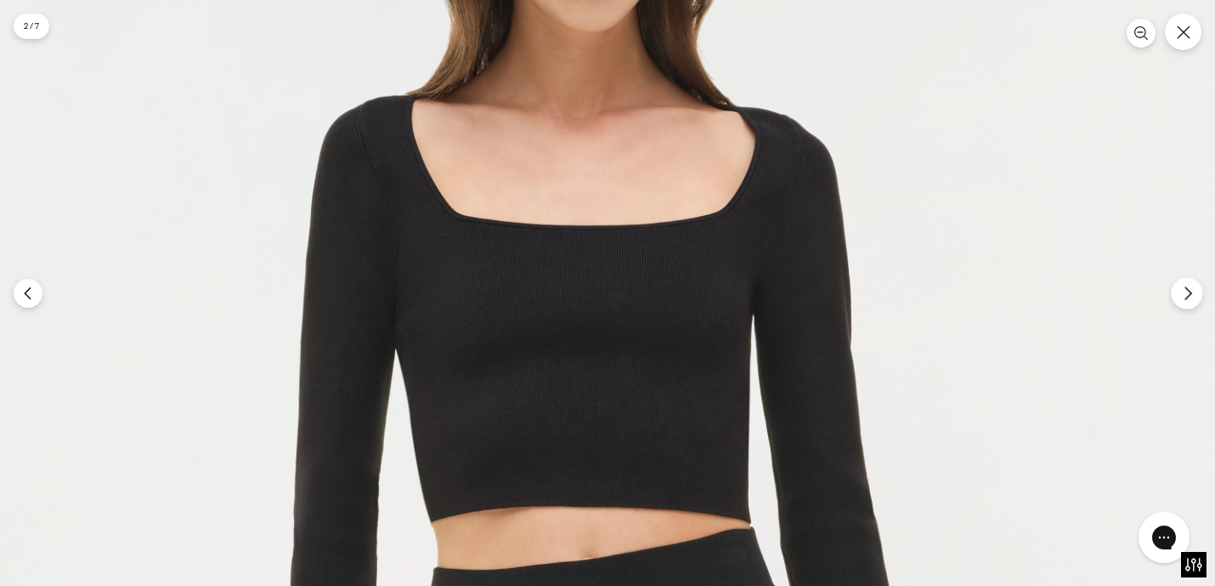
click at [1184, 299] on icon "Next" at bounding box center [1188, 293] width 15 height 15
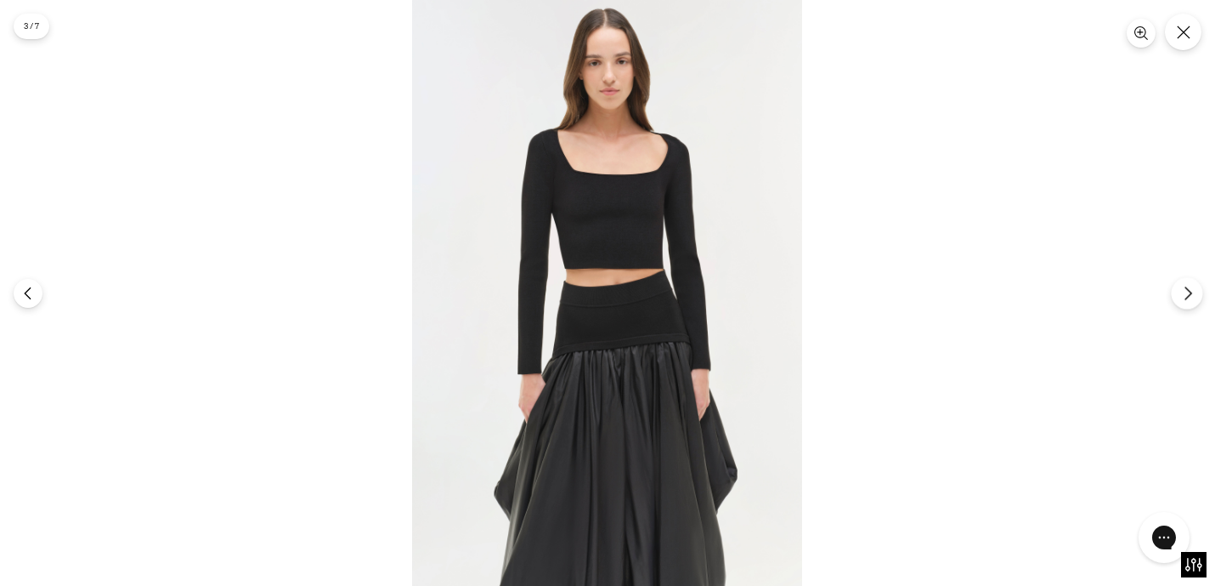
click at [1183, 299] on icon "Next" at bounding box center [1188, 293] width 15 height 15
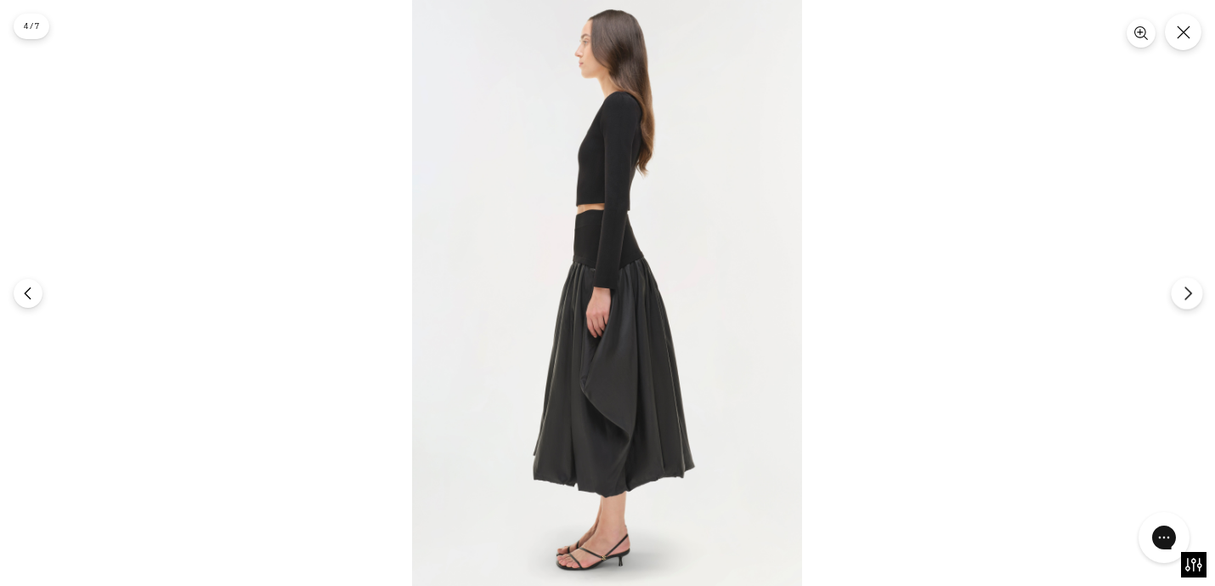
click at [1183, 299] on icon "Next" at bounding box center [1188, 293] width 15 height 15
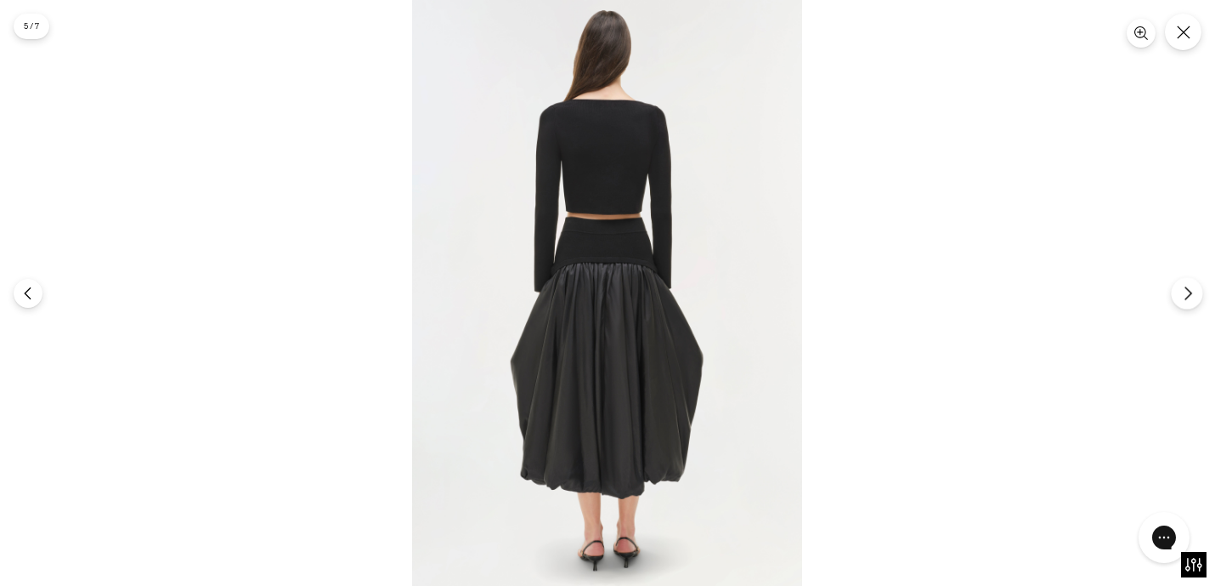
click at [1183, 299] on icon "Next" at bounding box center [1188, 293] width 15 height 15
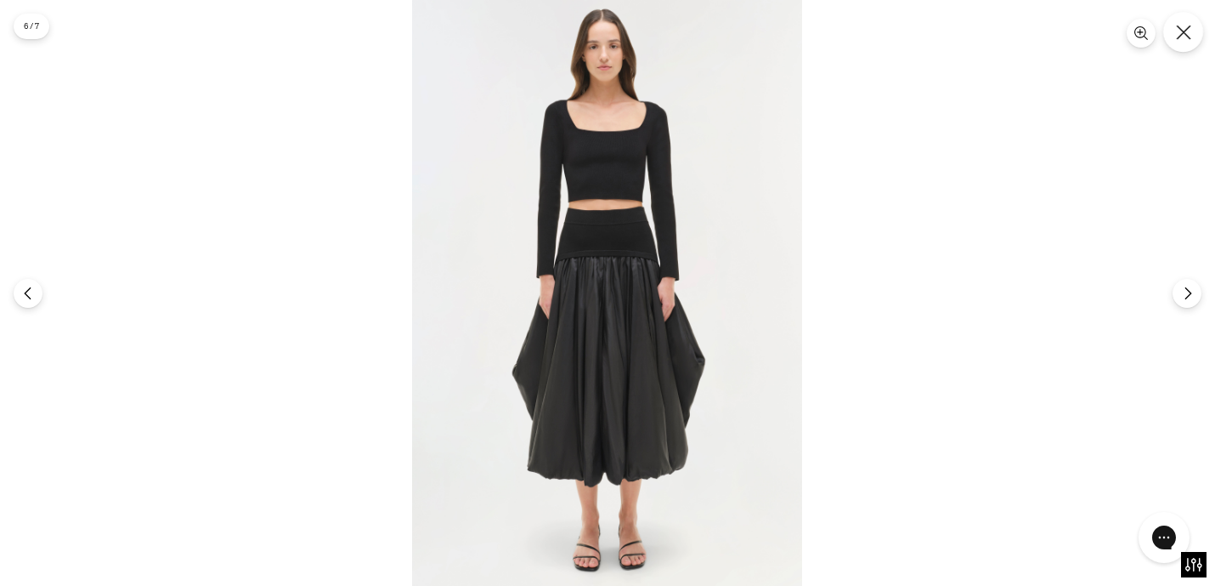
click at [1188, 31] on icon "Close" at bounding box center [1183, 32] width 15 height 15
